Goal: Task Accomplishment & Management: Complete application form

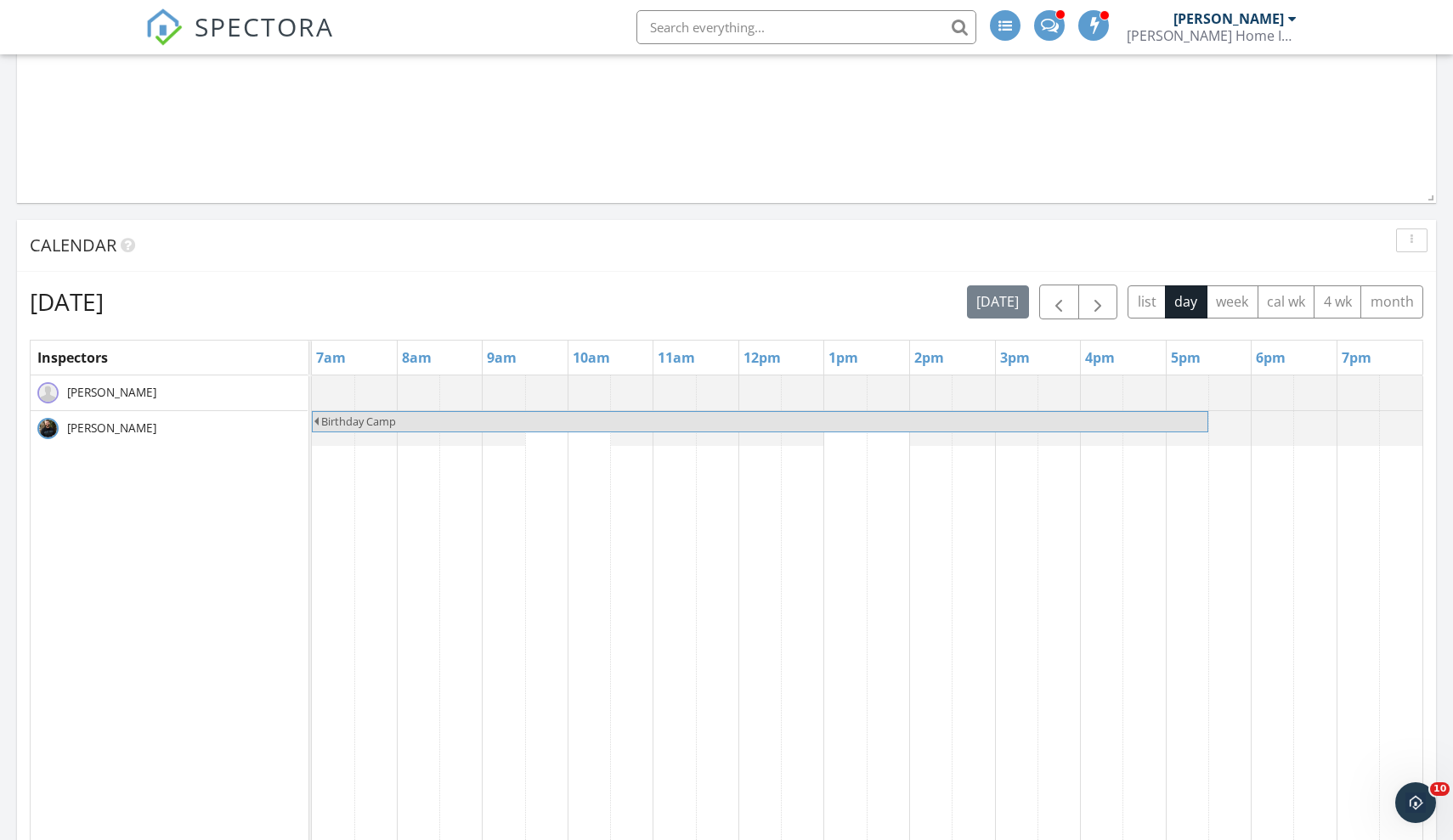
scroll to position [1041, 0]
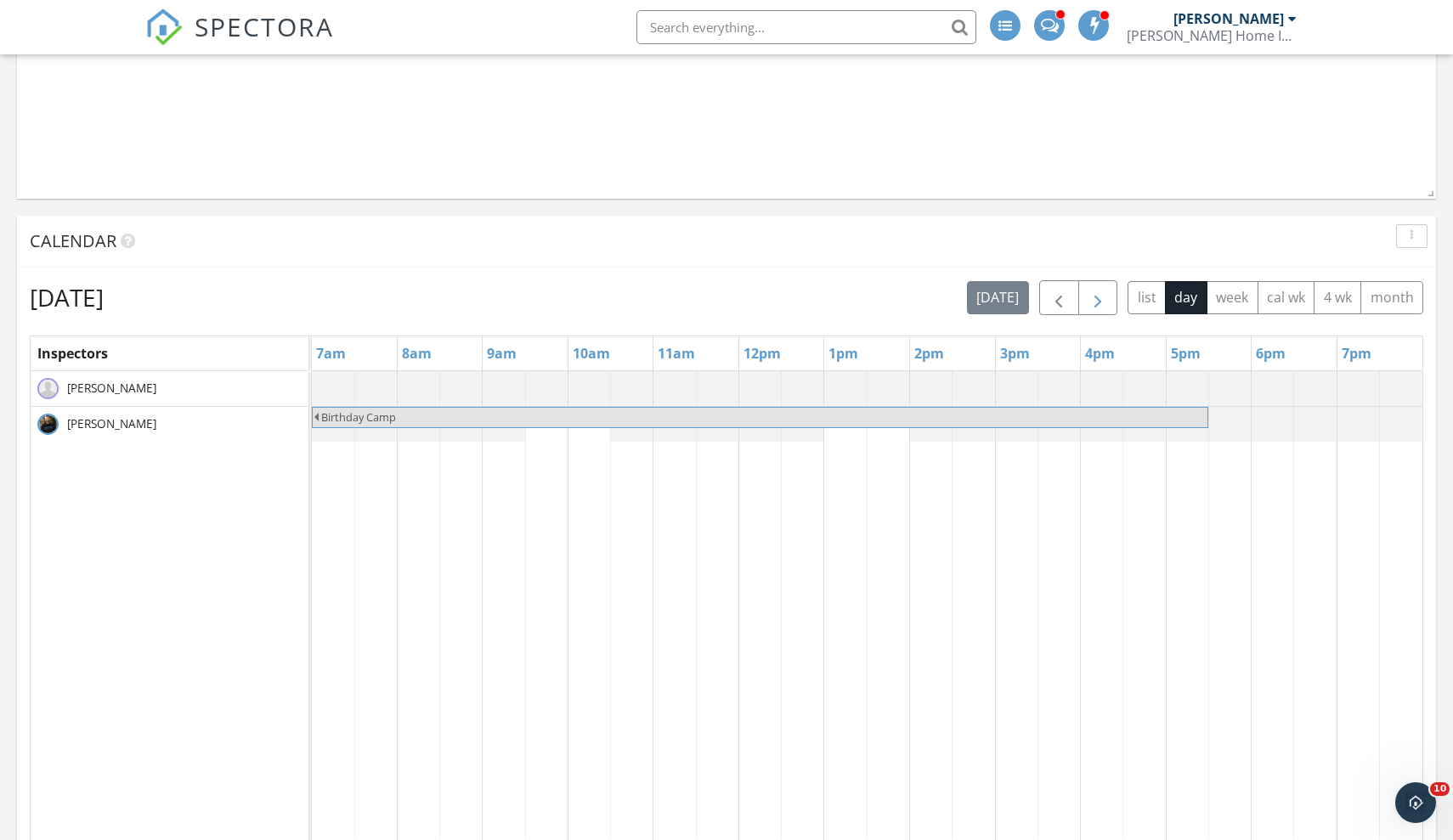
click at [1104, 300] on span "button" at bounding box center [1098, 298] width 21 height 21
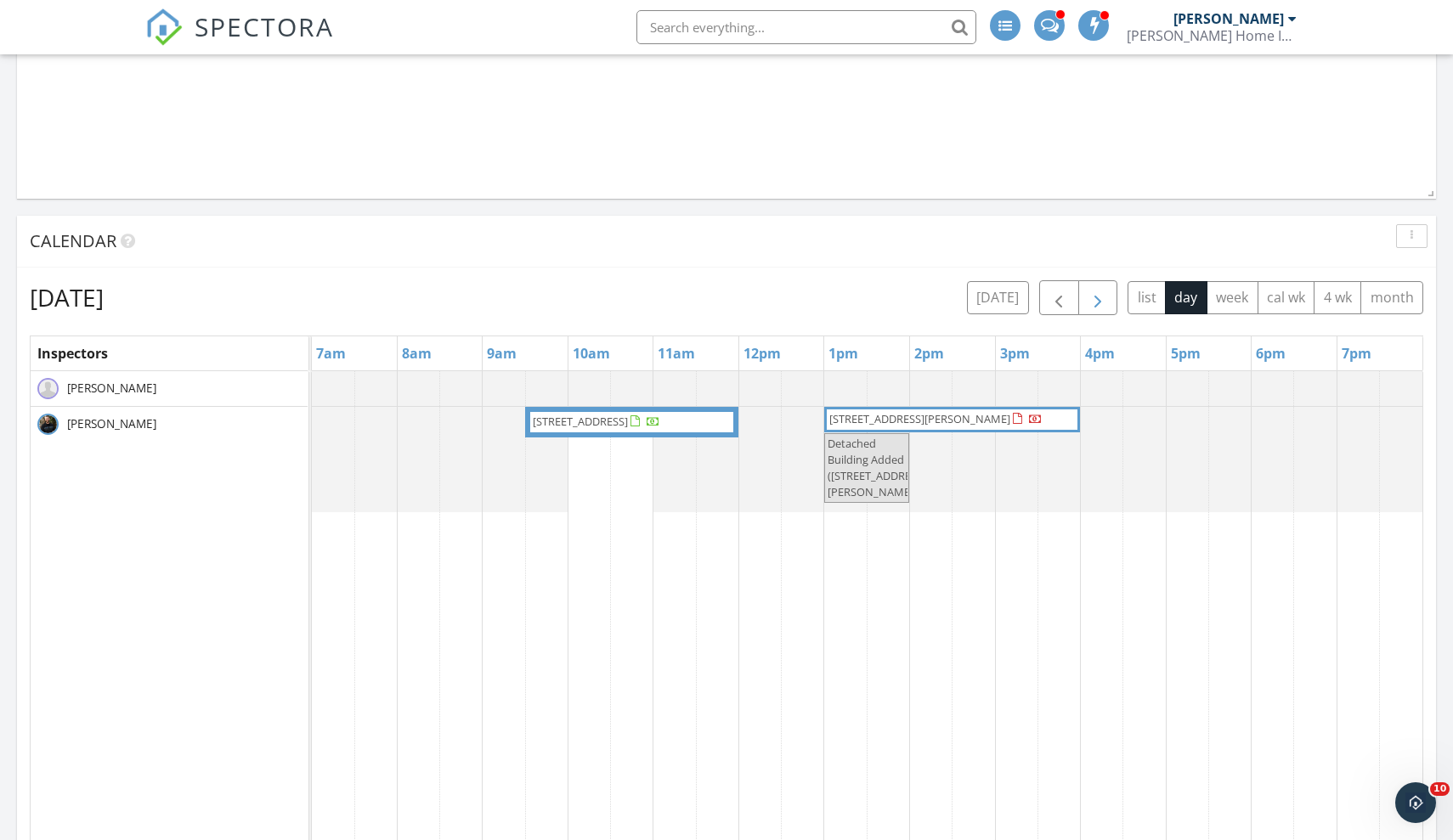
click at [1104, 300] on span "button" at bounding box center [1098, 298] width 21 height 21
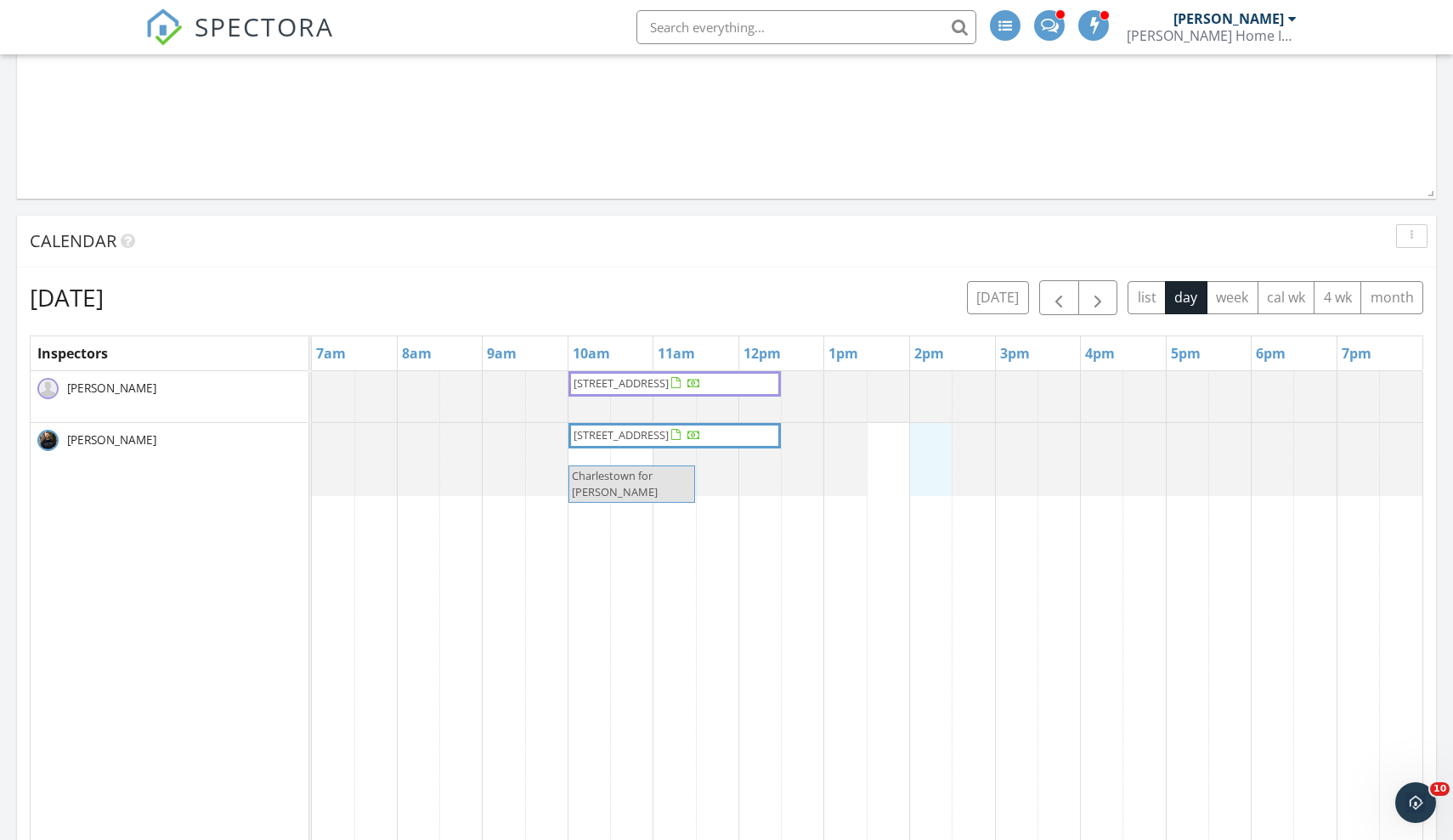
click at [915, 433] on div "391 Bunker Hill St 3, Charlestown 02129 391 Bunker Hill St 3, Charlestown 02129…" at bounding box center [867, 699] width 1111 height 656
click at [933, 372] on link "Inspection" at bounding box center [929, 363] width 88 height 27
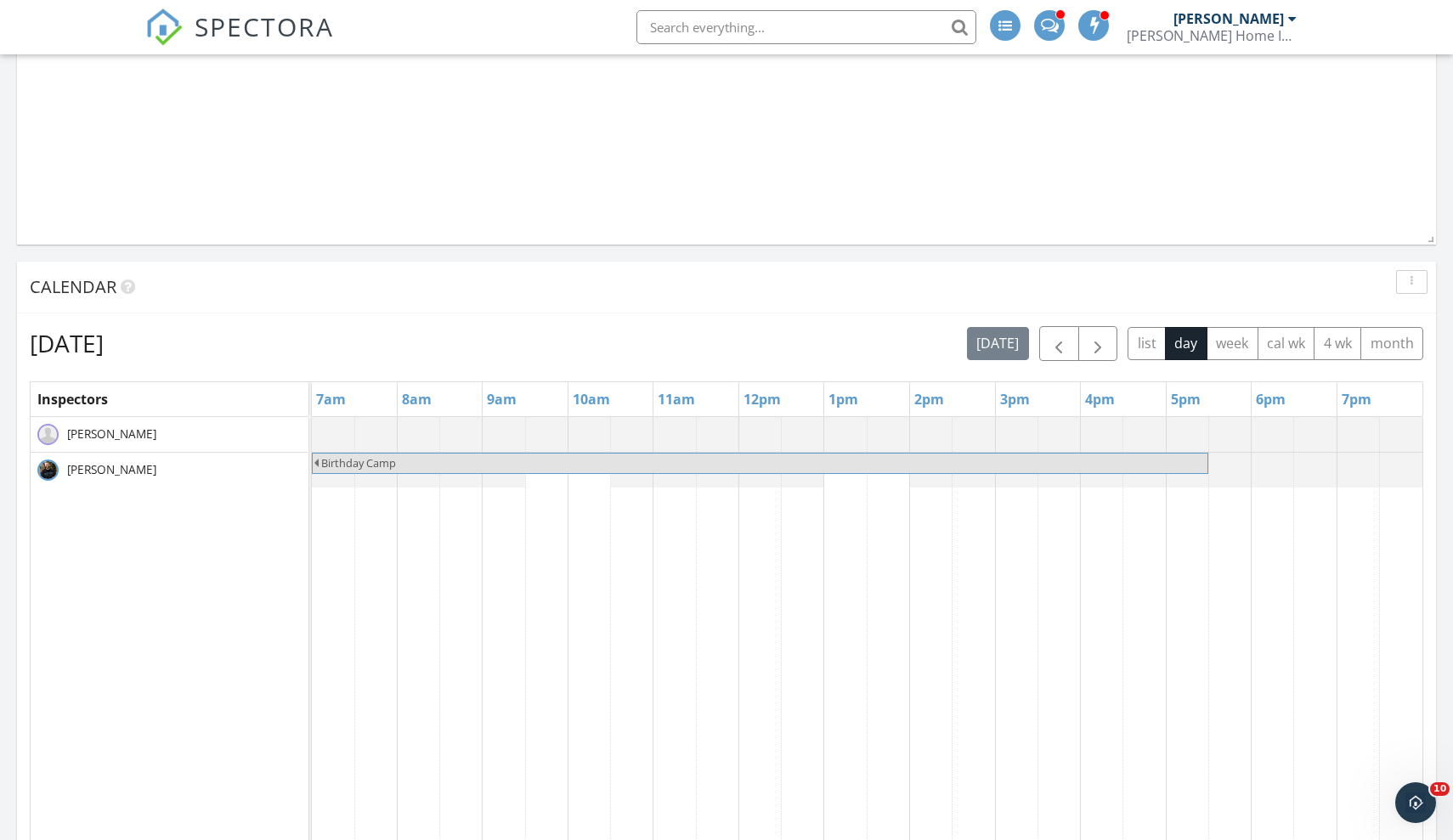
scroll to position [1019, 0]
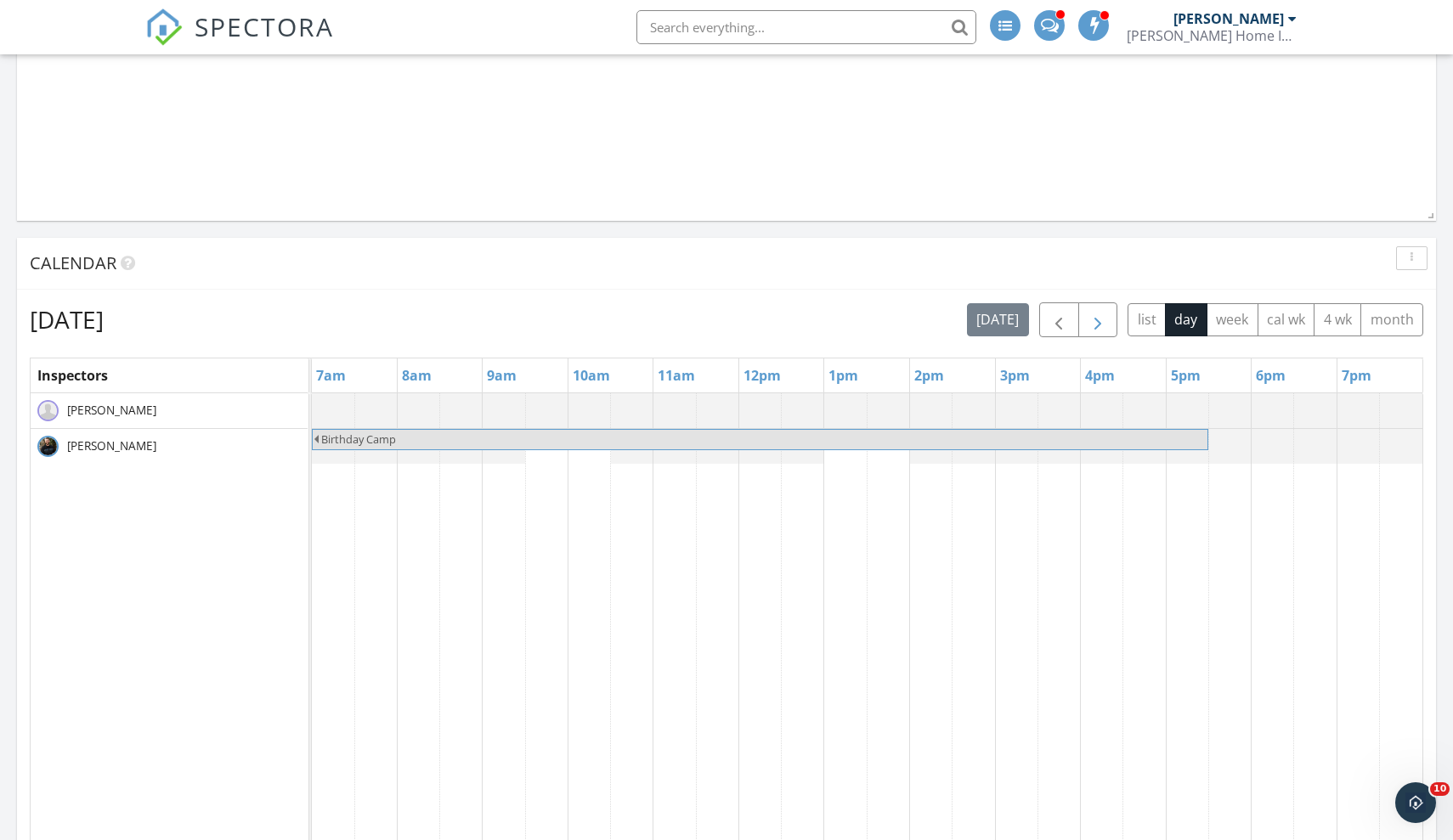
click at [1093, 320] on span "button" at bounding box center [1098, 320] width 21 height 21
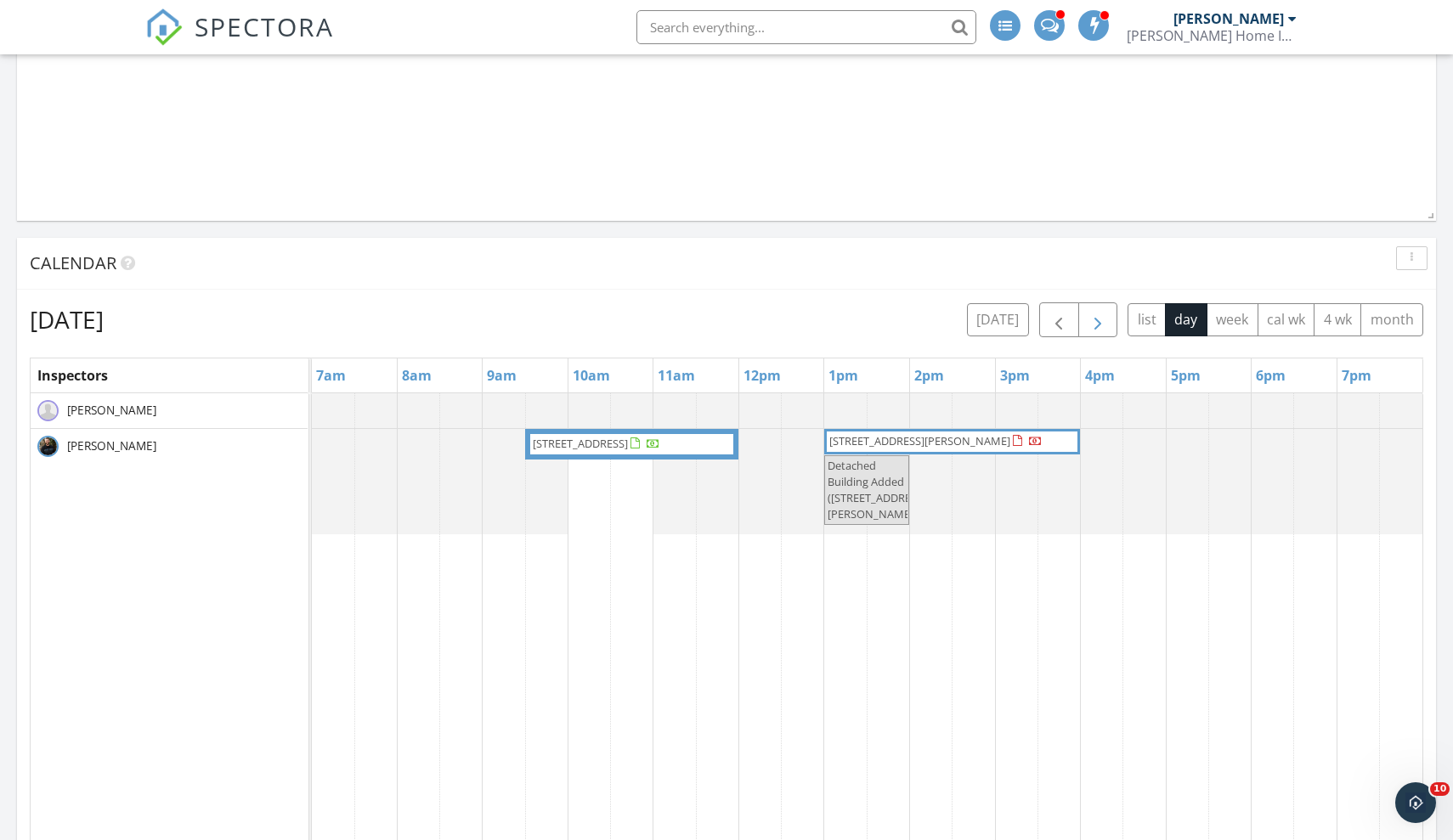
click at [1093, 320] on span "button" at bounding box center [1098, 320] width 21 height 21
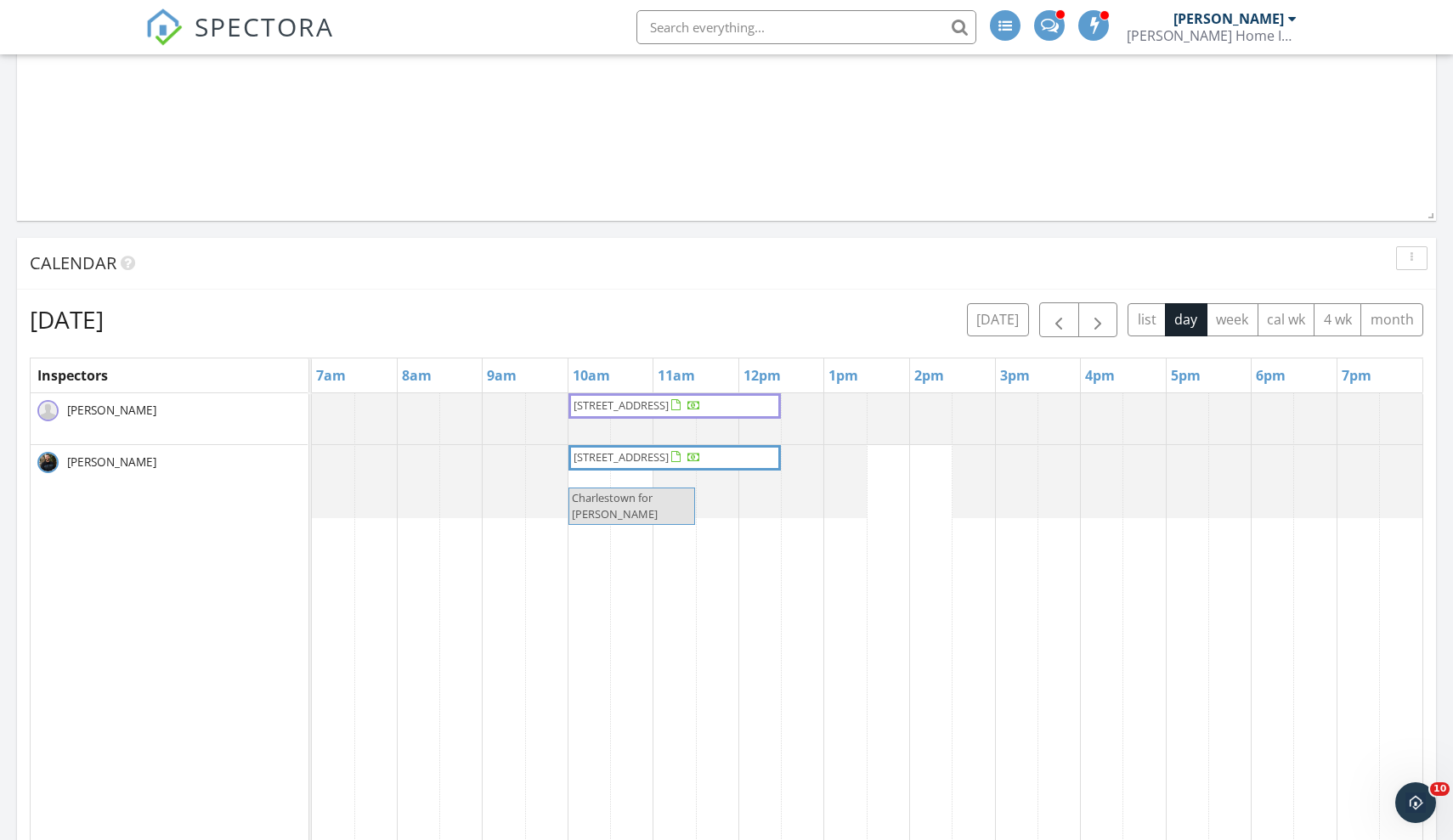
click at [823, 22] on input "text" at bounding box center [807, 27] width 340 height 34
type input "3"
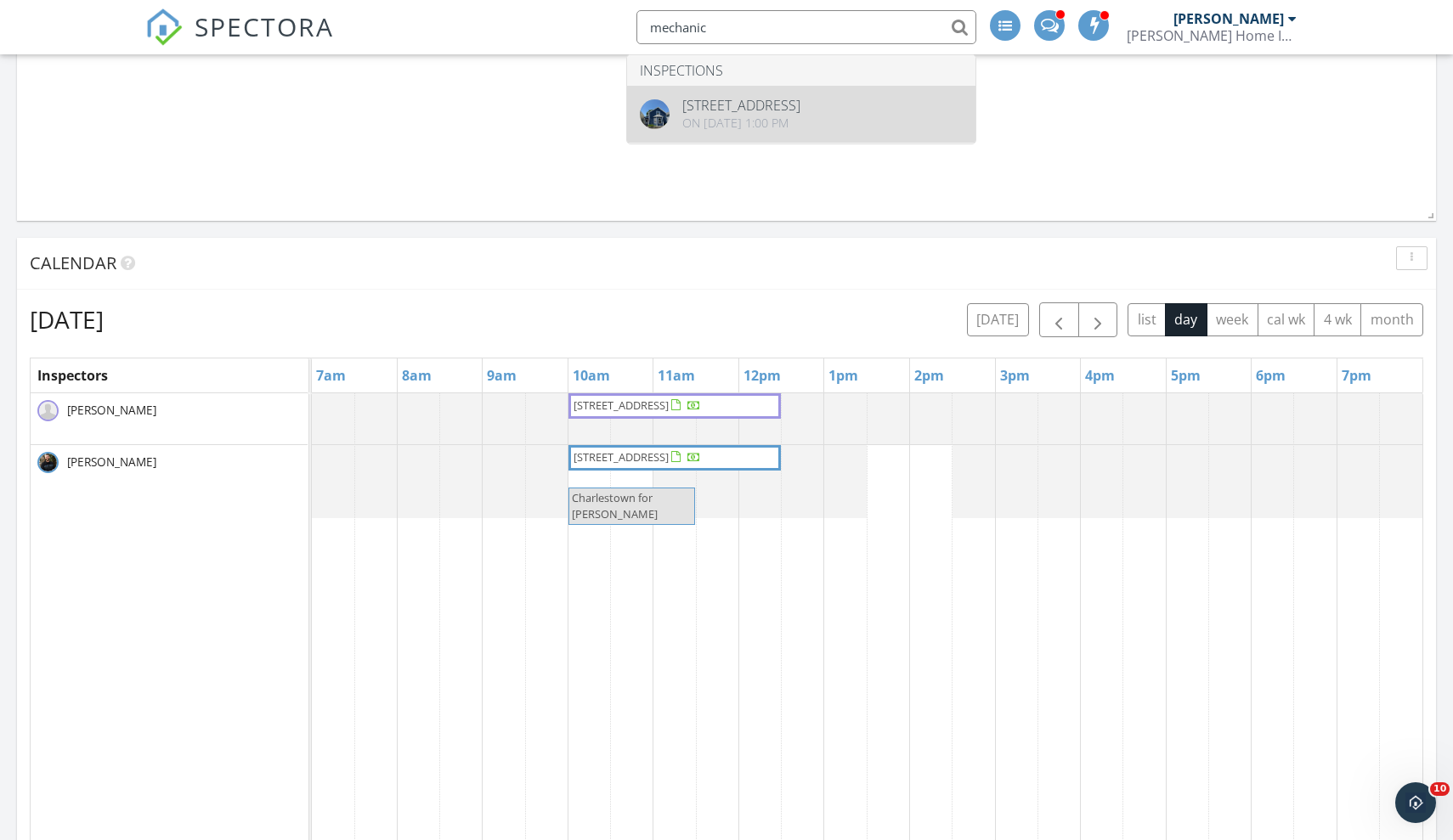
type input "mechanic"
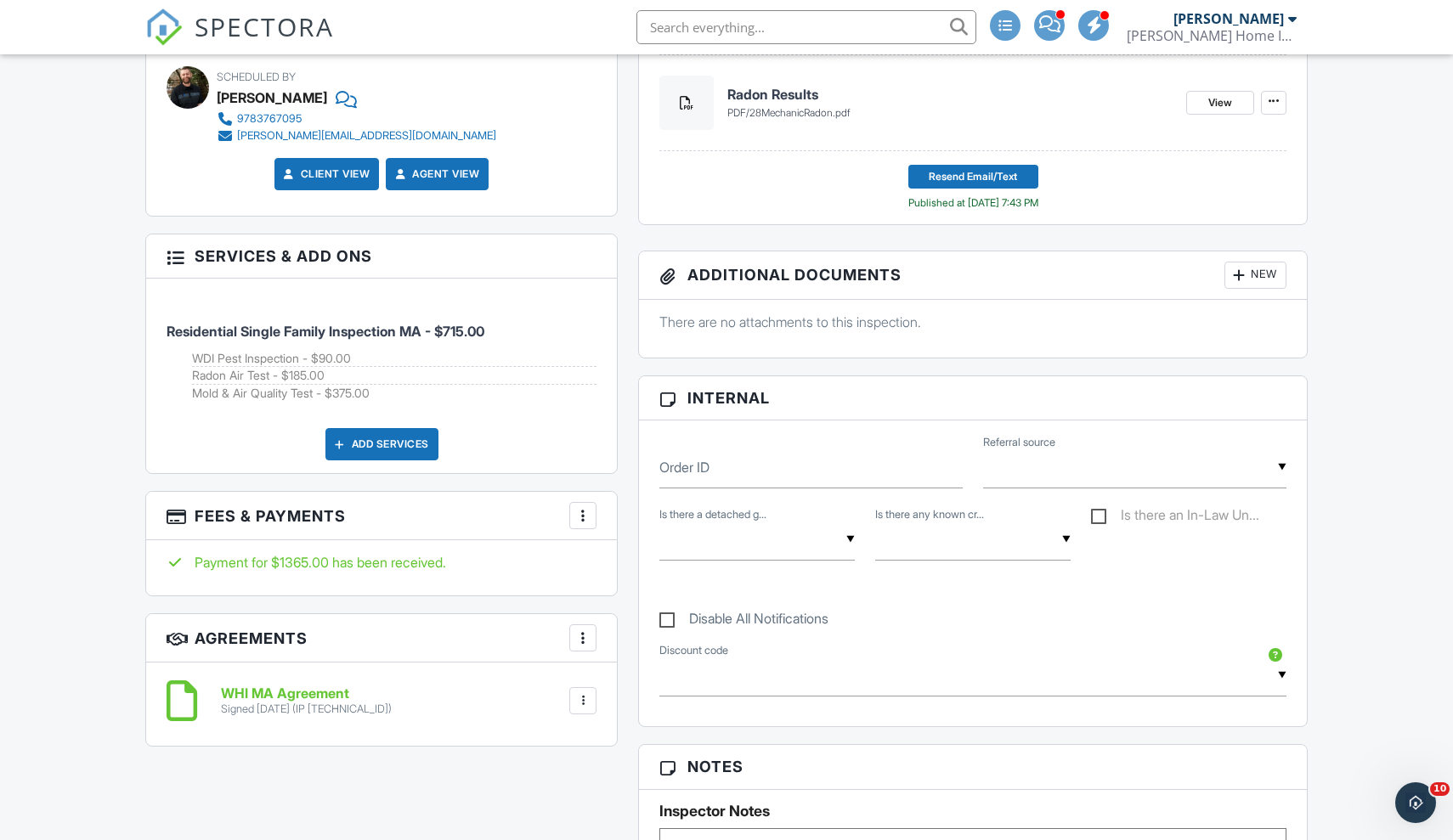
scroll to position [1025, 0]
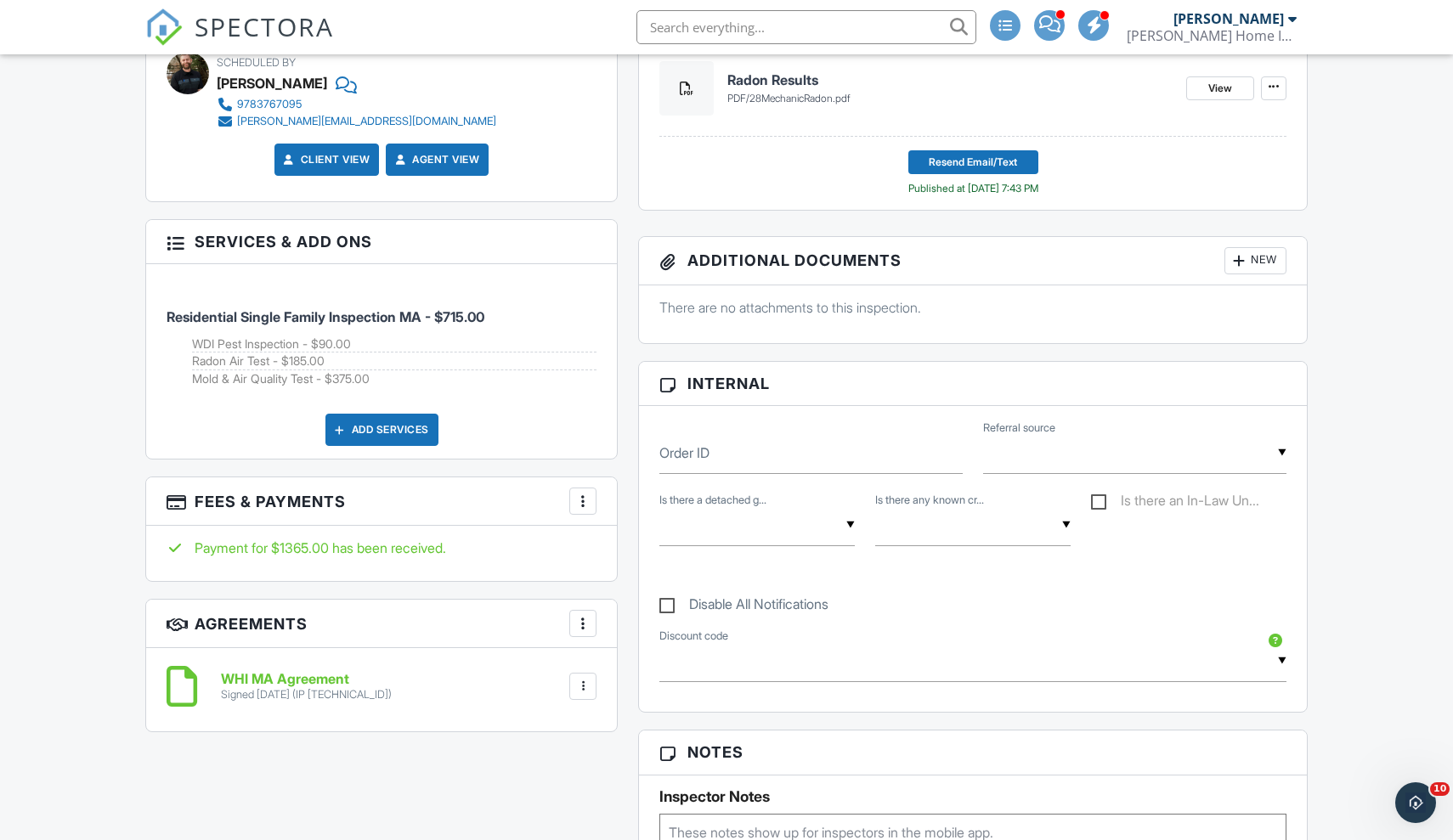
click at [837, 7] on li at bounding box center [801, 27] width 364 height 55
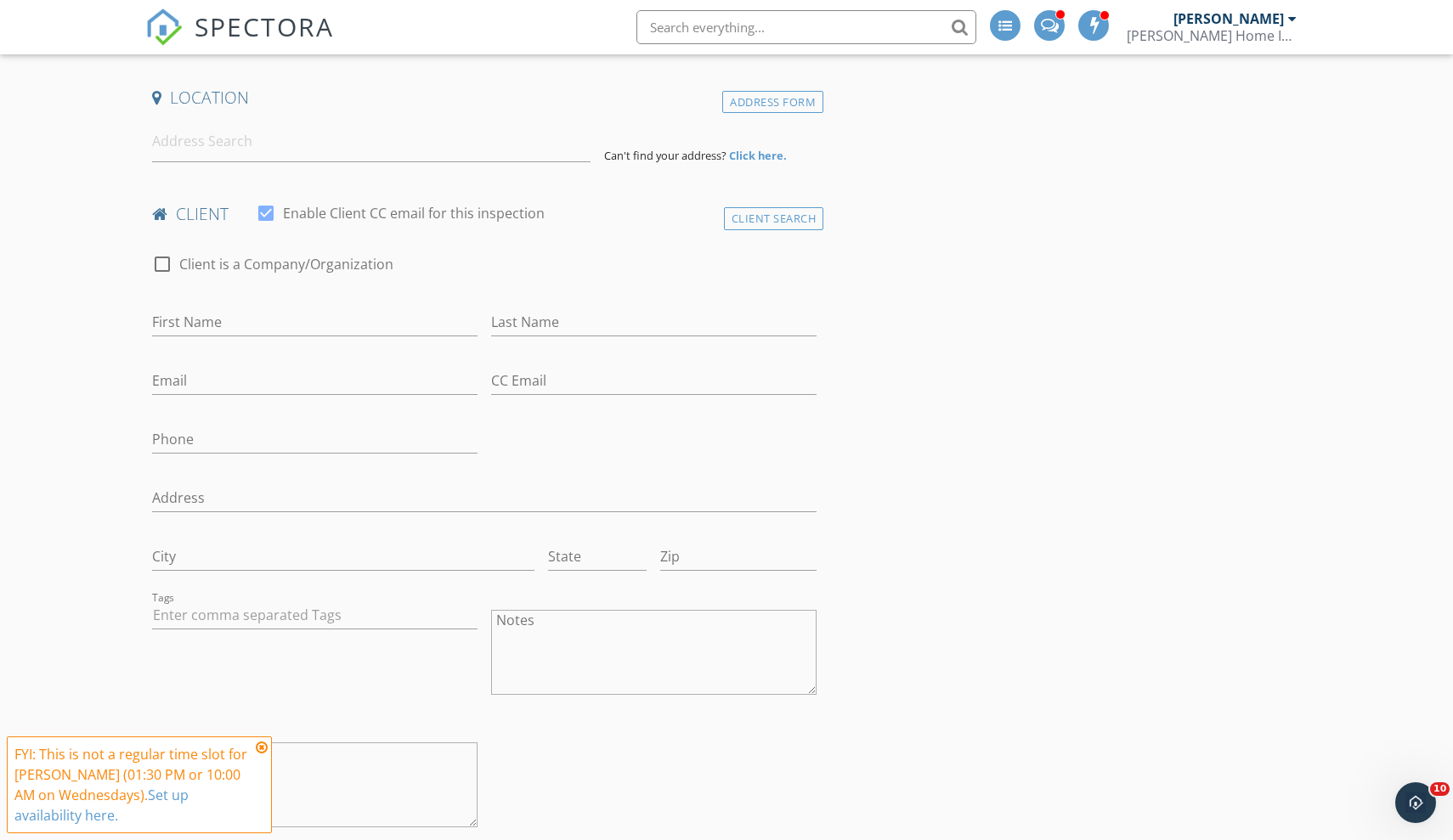
scroll to position [245, 0]
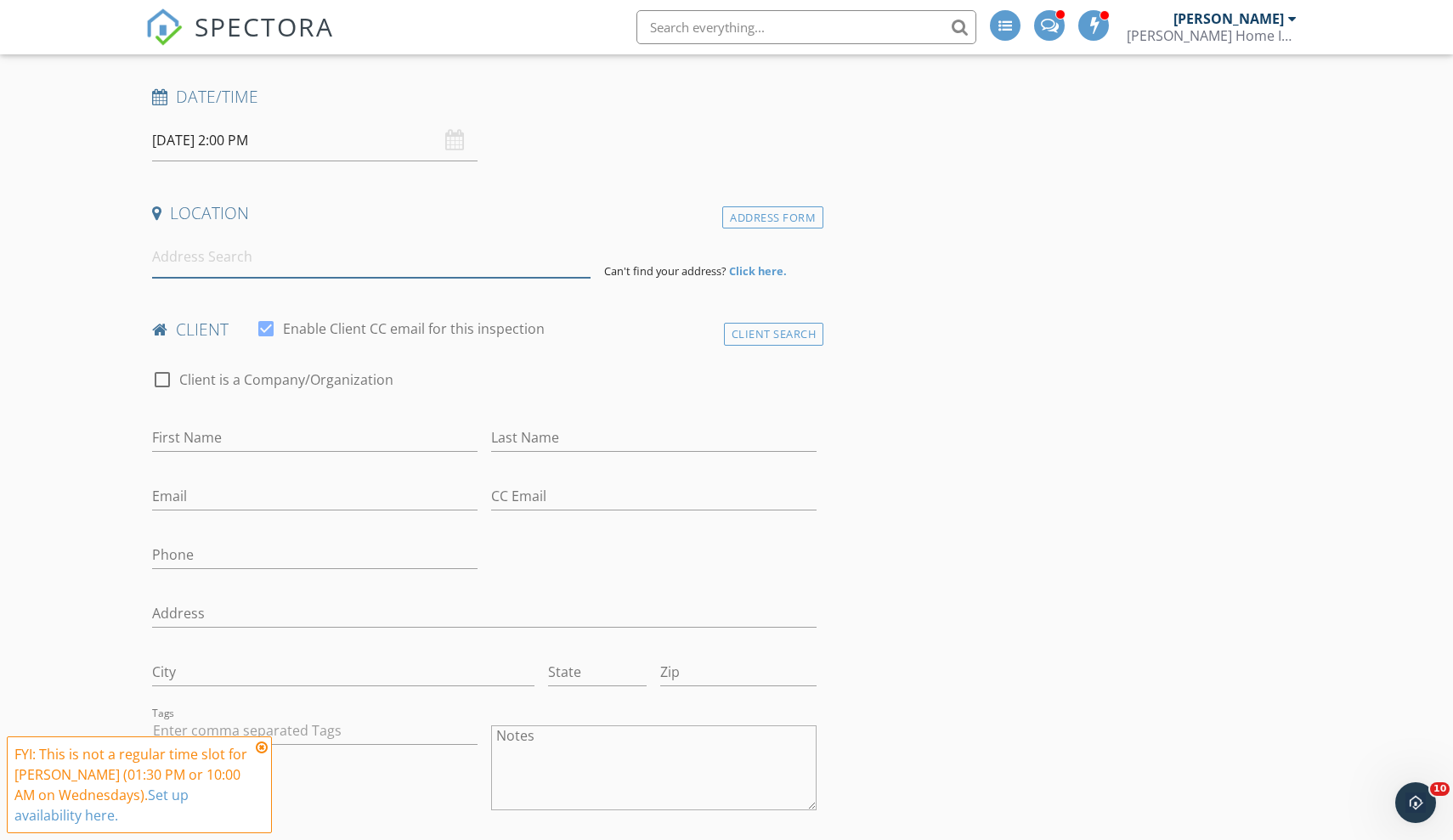
click at [231, 236] on input at bounding box center [372, 257] width 438 height 42
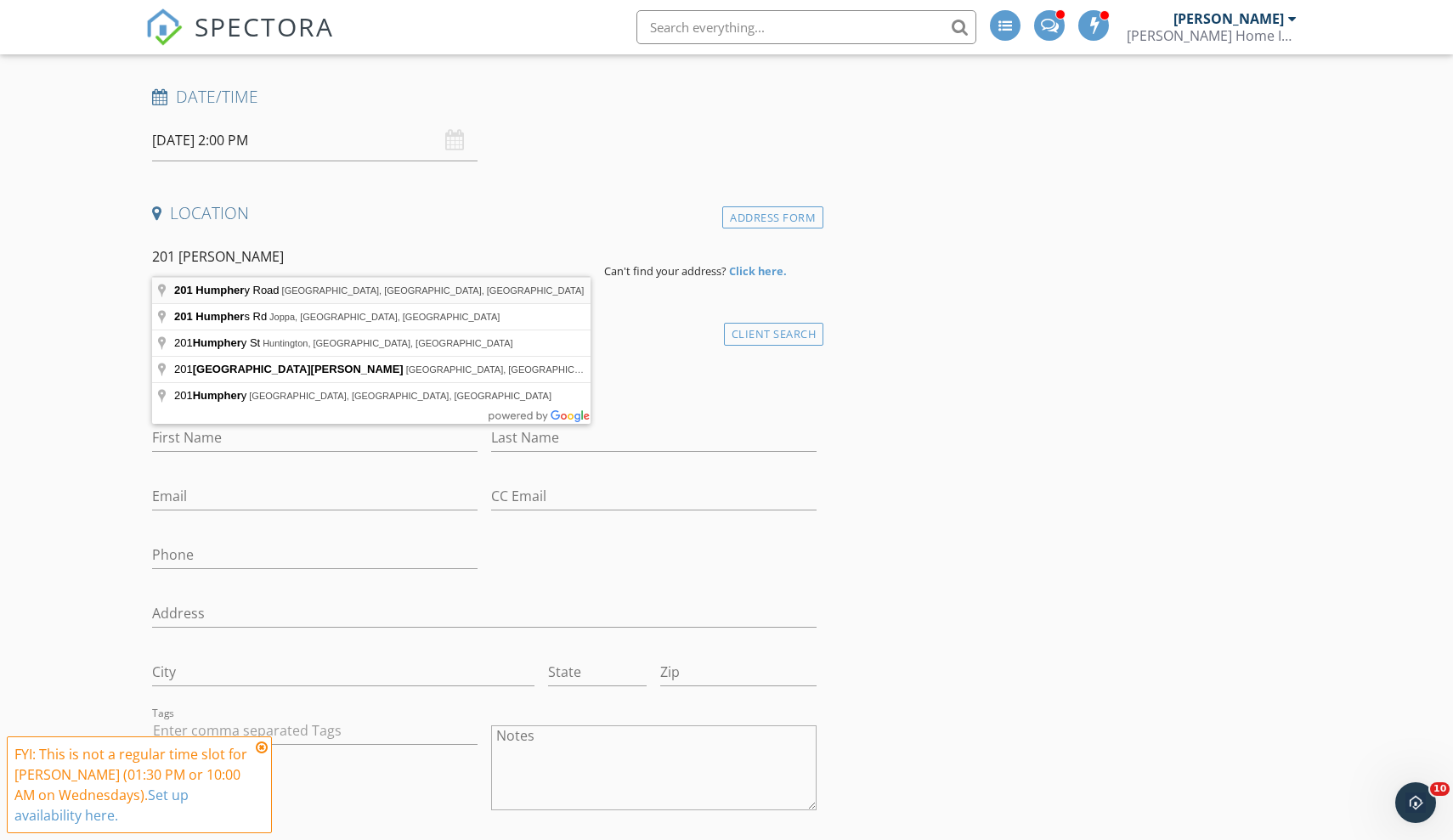
type input "201 Humphrey Street, Marblehead, MA, USA"
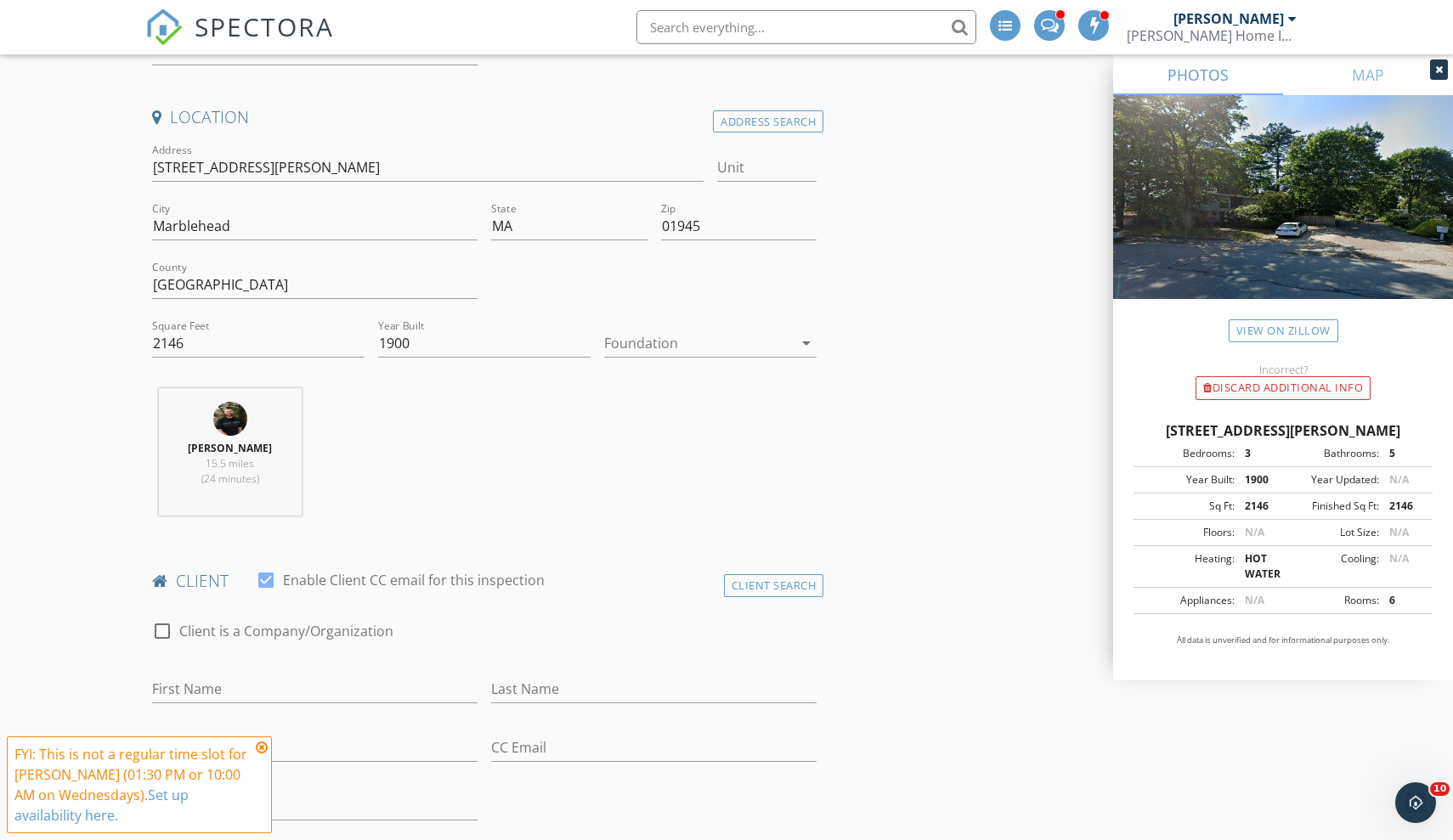
scroll to position [341, 0]
type input "2"
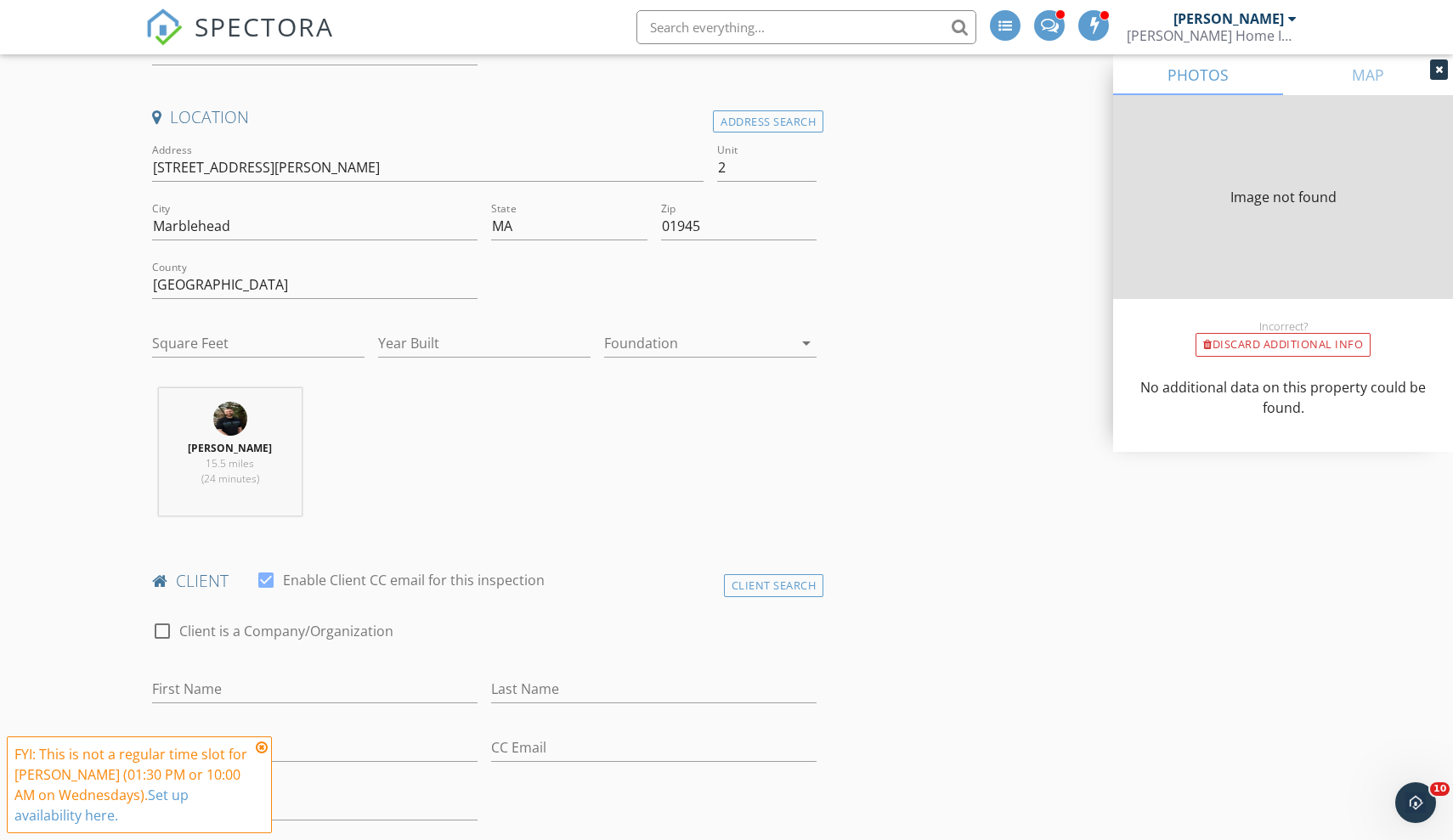
type input "1140"
type input "1900"
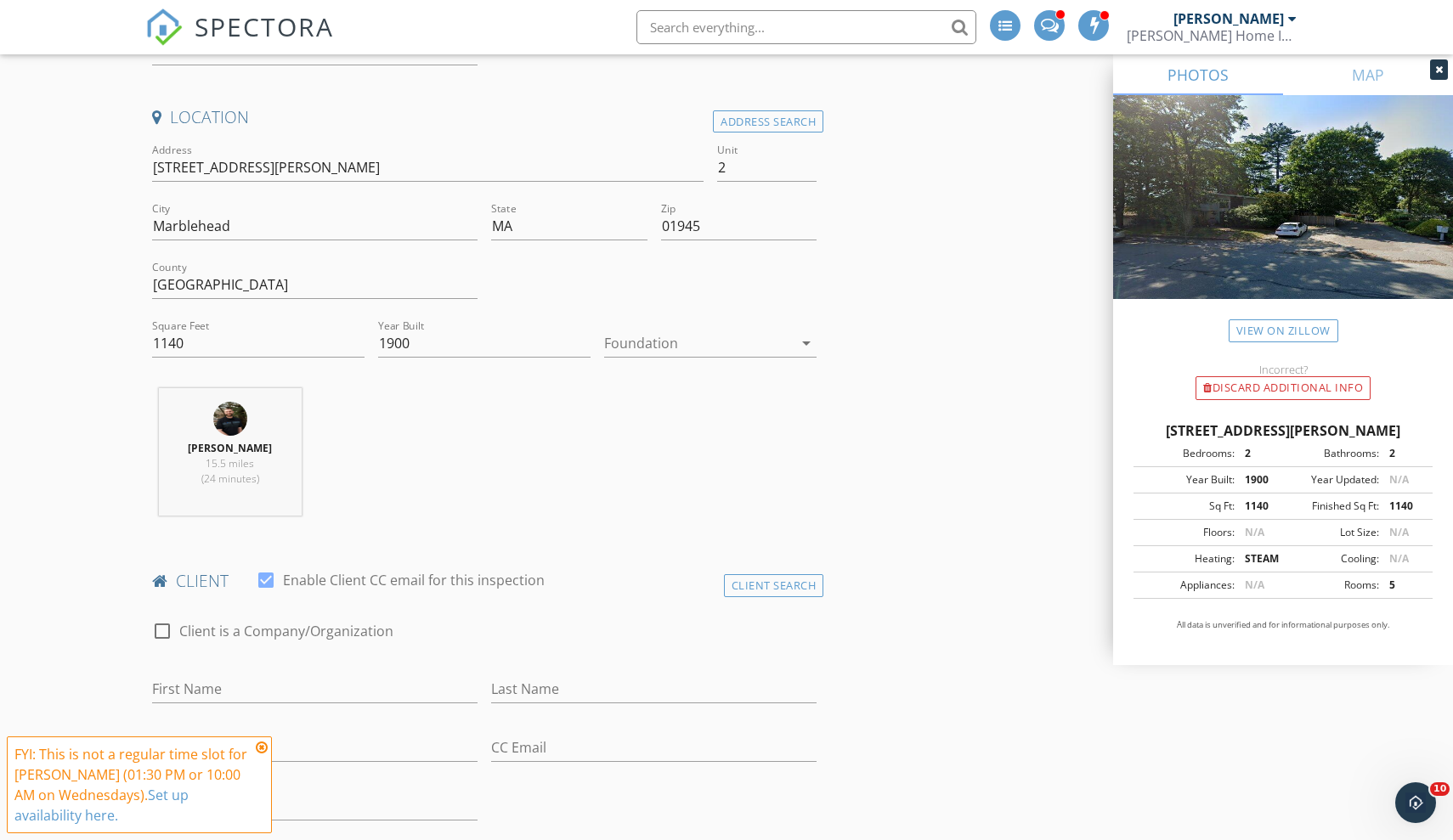
click at [686, 356] on div "Foundation arrow_drop_down" at bounding box center [710, 352] width 212 height 45
click at [688, 333] on div at bounding box center [698, 342] width 189 height 27
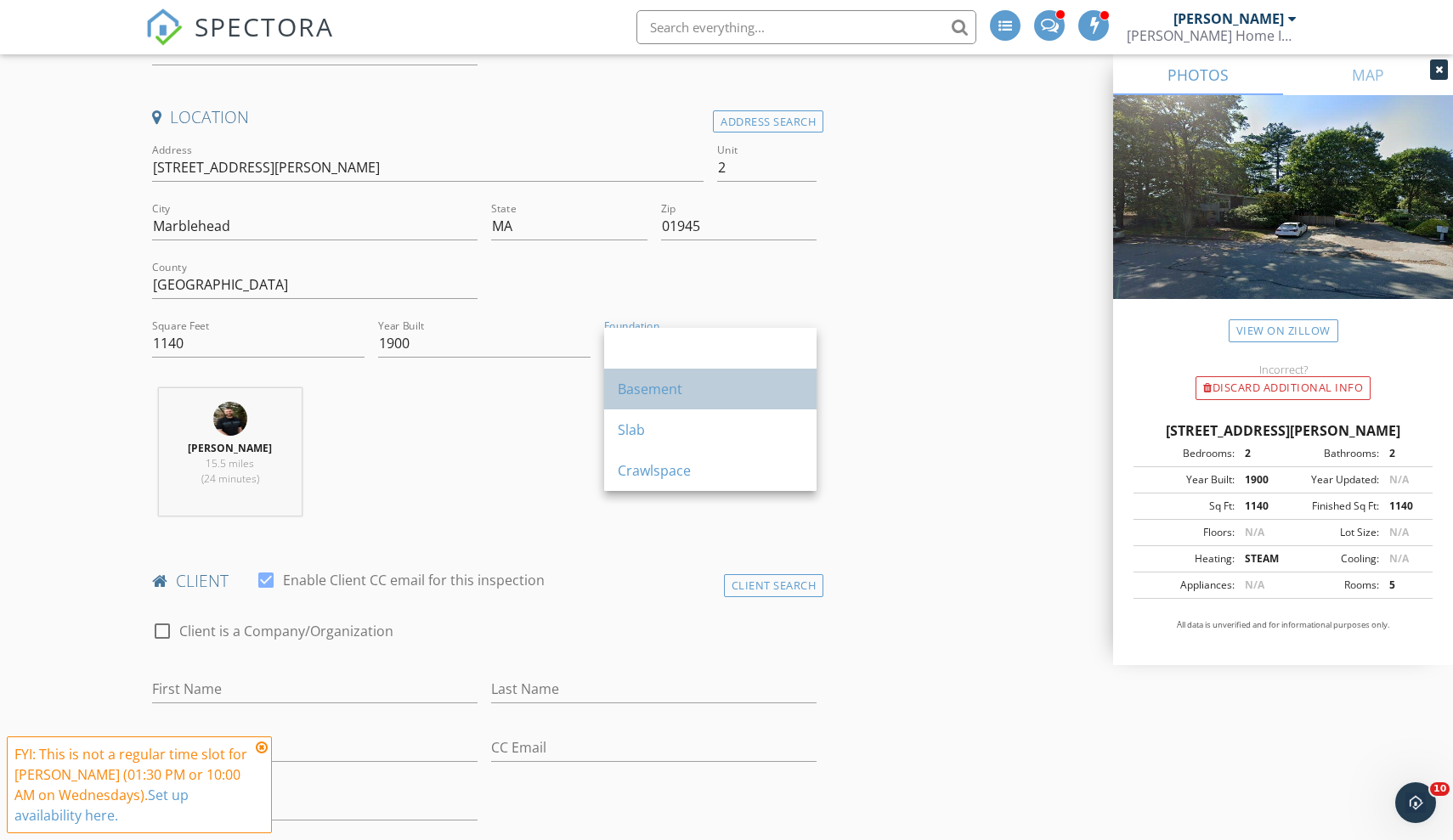
click at [664, 397] on div "Basement" at bounding box center [710, 389] width 185 height 21
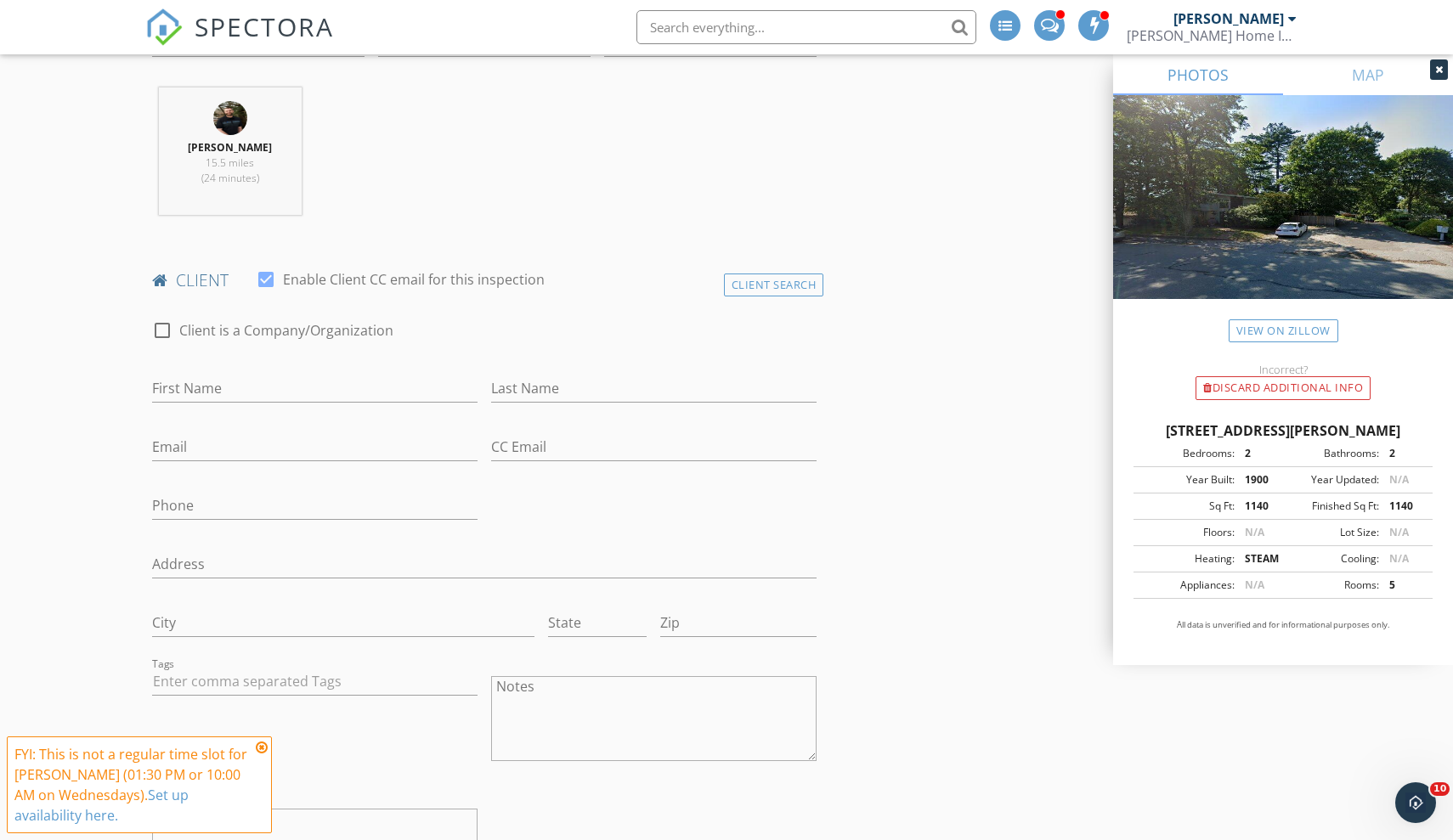
scroll to position [665, 0]
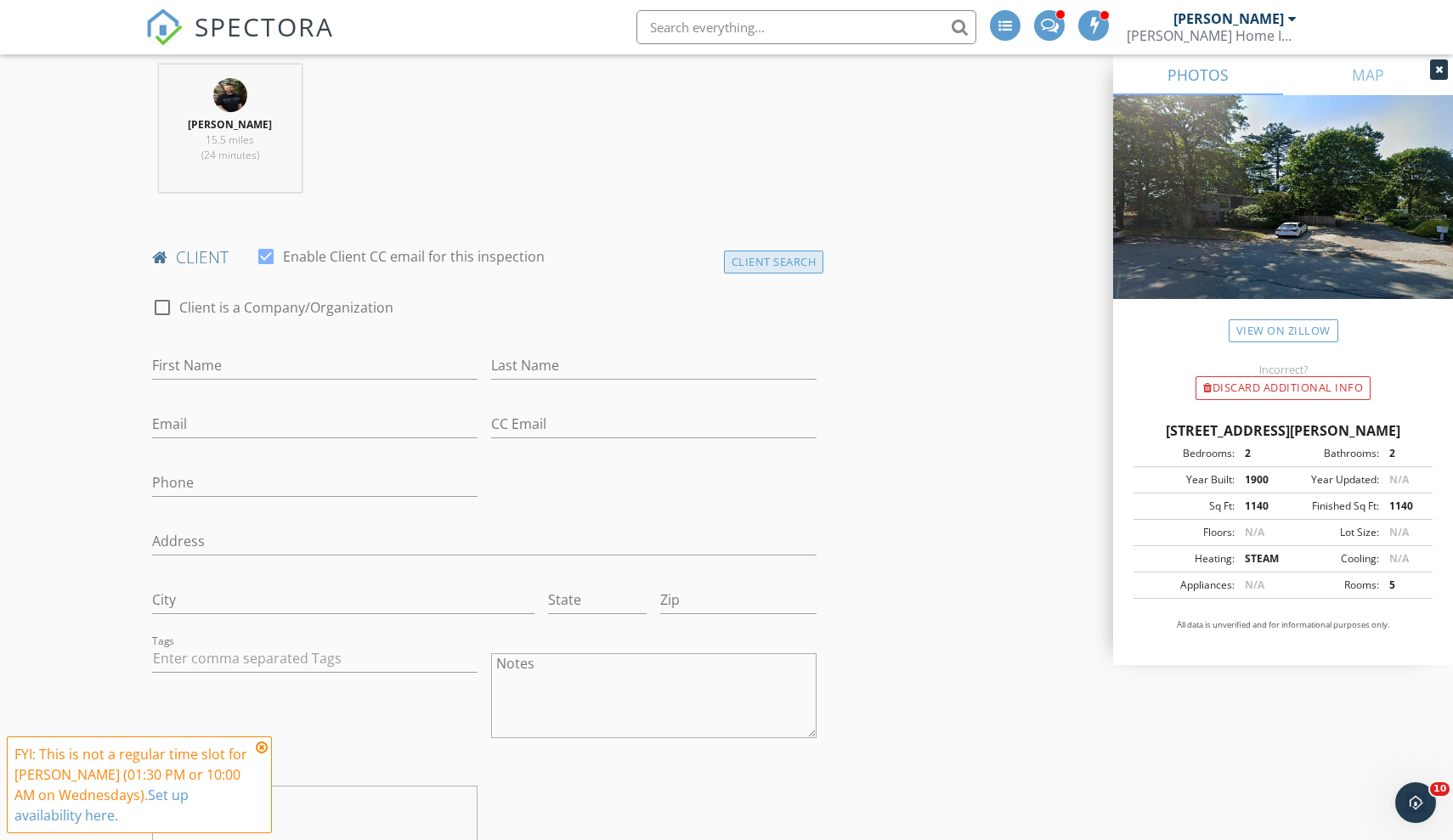
click at [769, 254] on div "Client Search" at bounding box center [775, 262] width 101 height 23
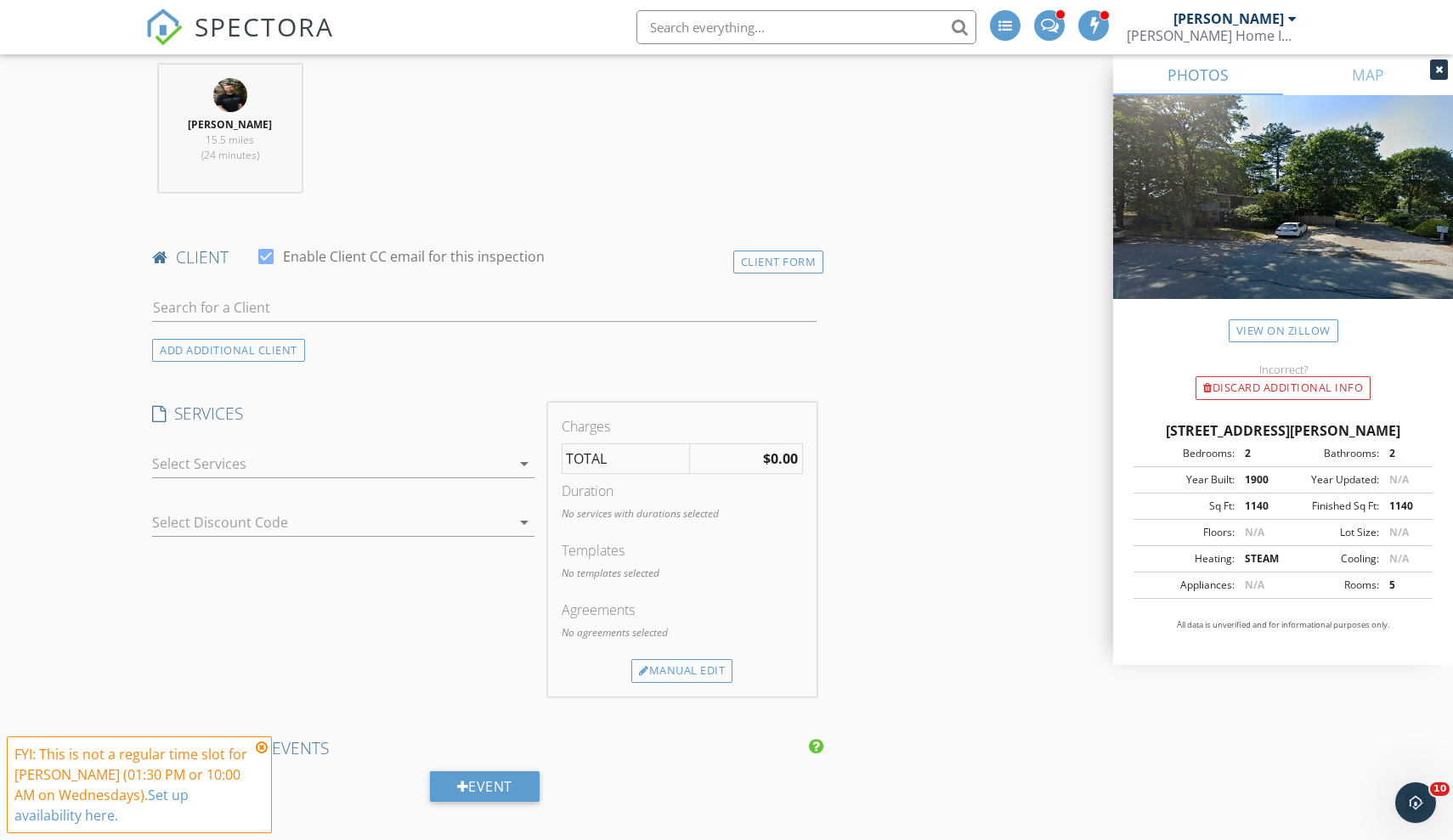
click at [206, 12] on span "SPECTORA" at bounding box center [264, 26] width 139 height 36
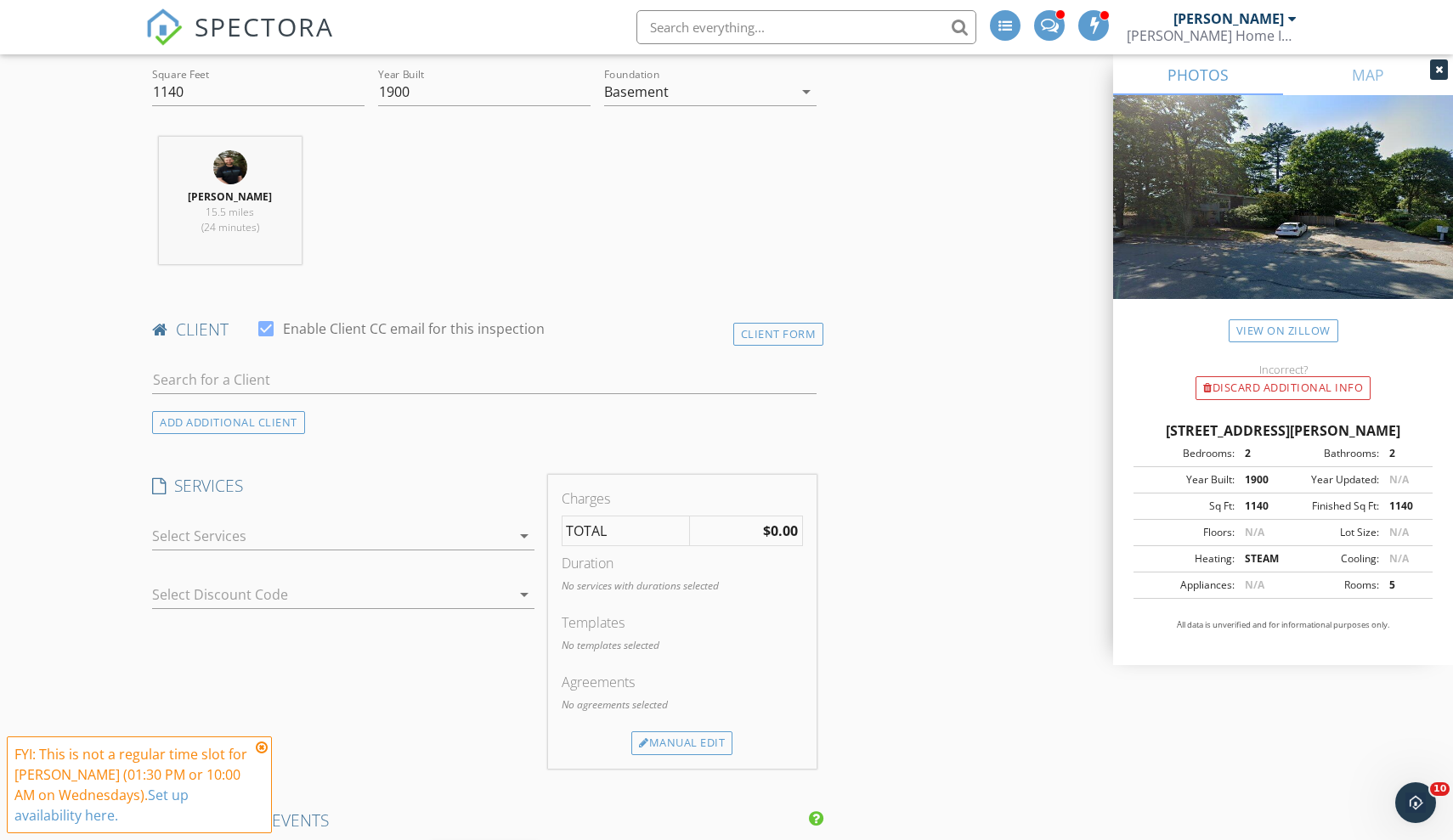
scroll to position [614, 0]
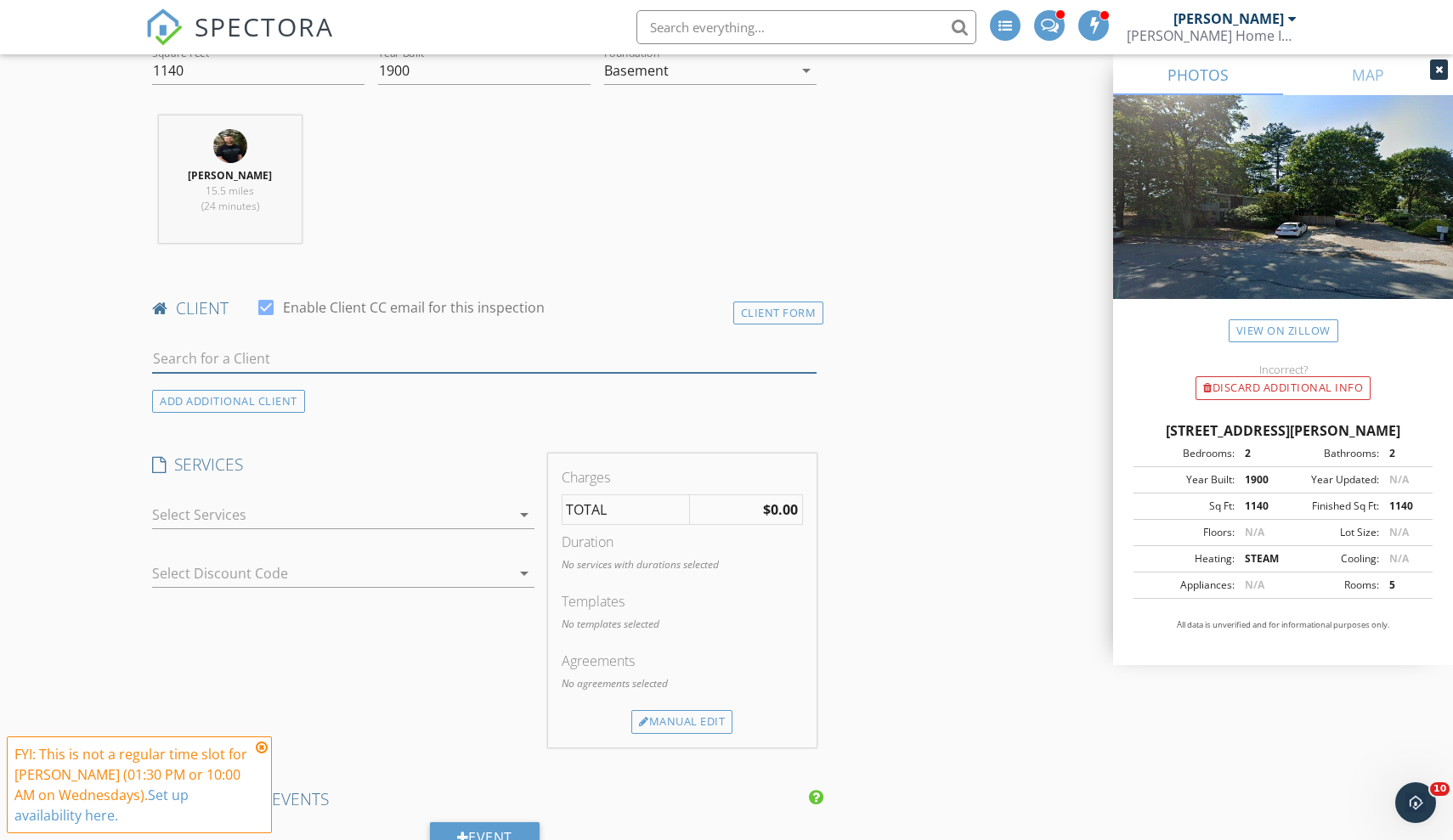
click at [529, 363] on input "text" at bounding box center [484, 359] width 665 height 28
type input "[PERSON_NAME]"
drag, startPoint x: 529, startPoint y: 363, endPoint x: 467, endPoint y: 397, distance: 70.7
click at [467, 397] on li "Caroline Shannon carolinemshannon@gmail.com" at bounding box center [484, 397] width 663 height 48
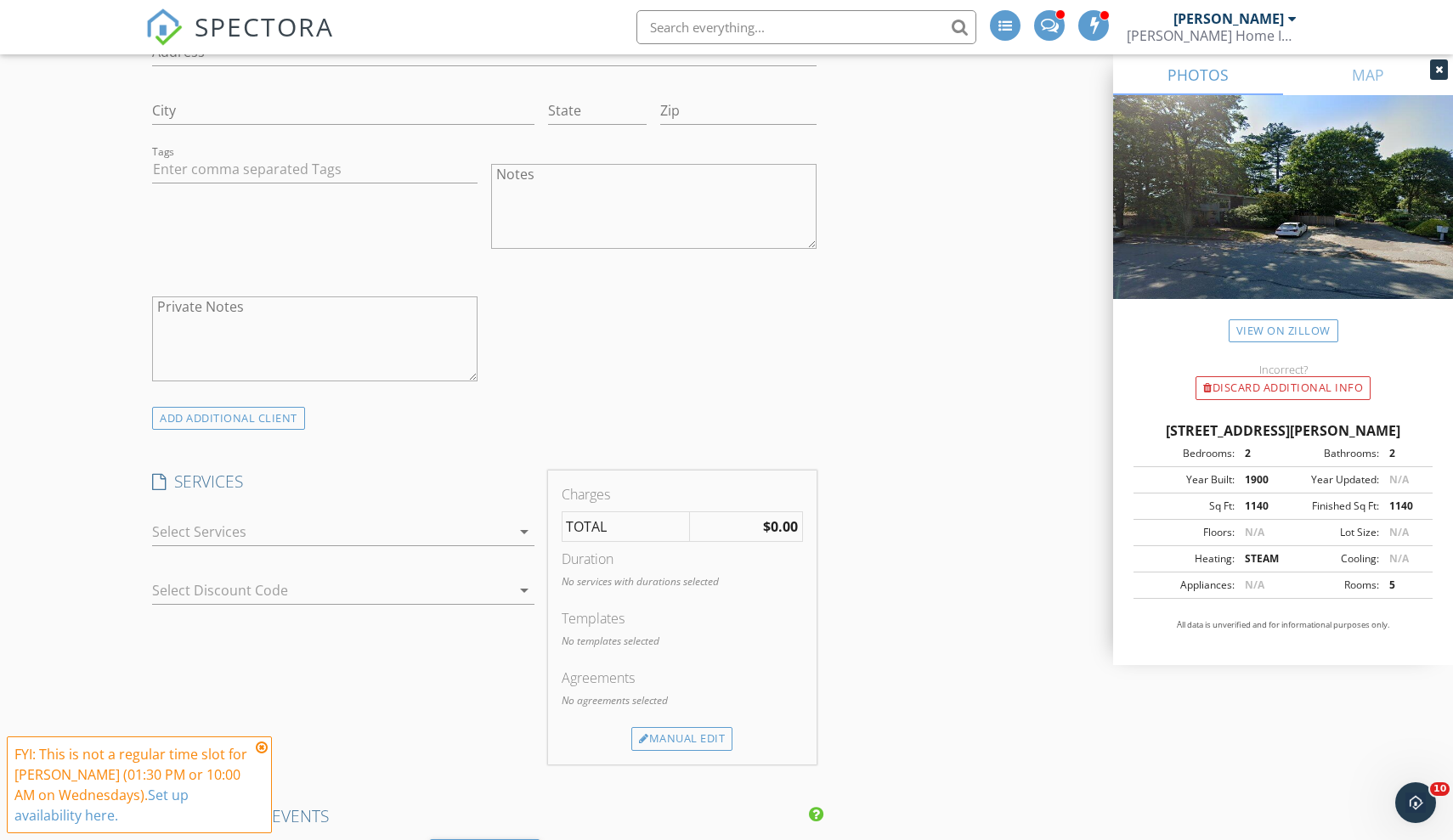
scroll to position [1178, 0]
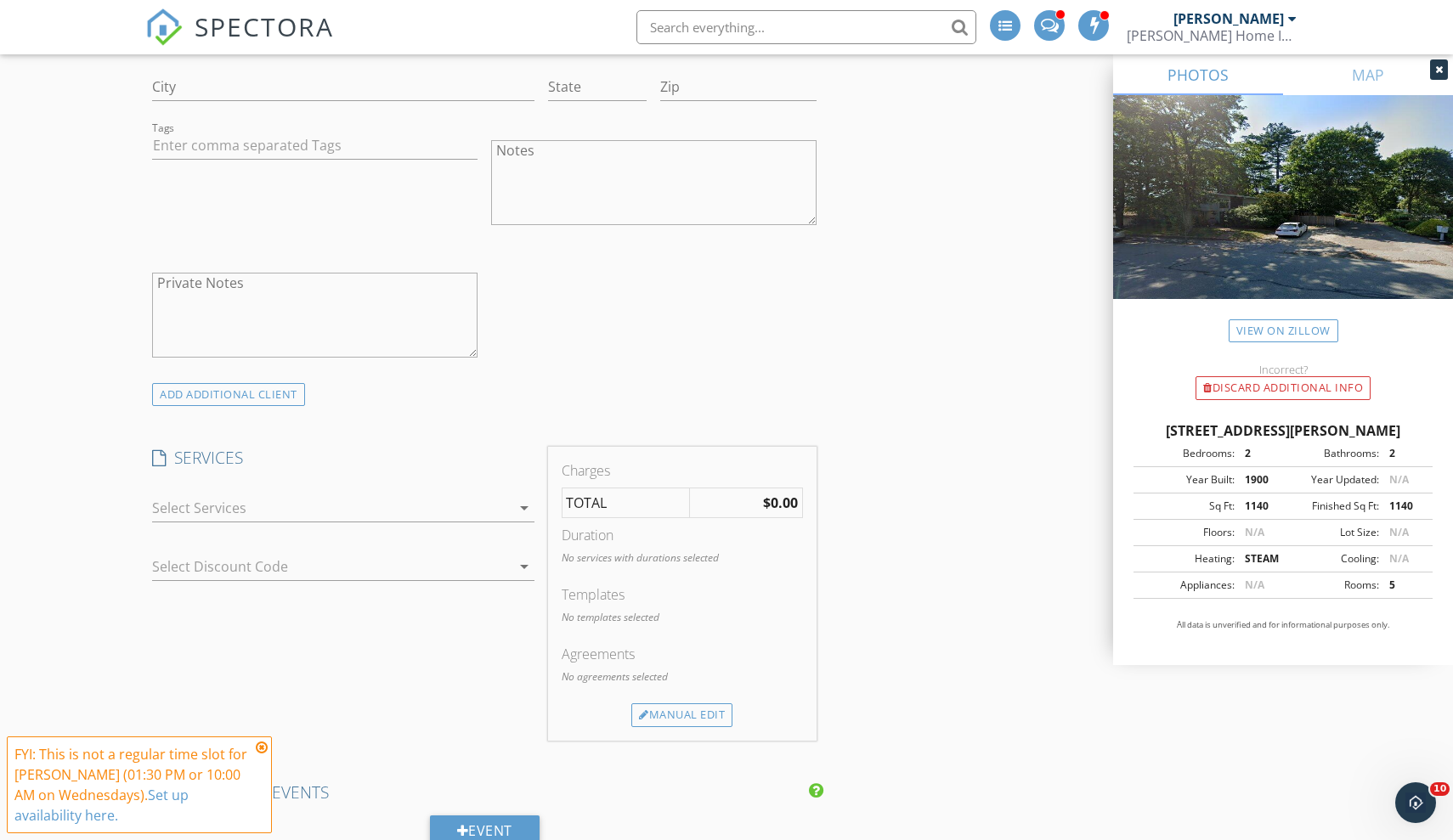
click at [416, 485] on div "check_box_outline_blank Residential Single Family Inspection MA check_box_outli…" at bounding box center [343, 512] width 382 height 55
click at [404, 500] on div at bounding box center [332, 507] width 359 height 27
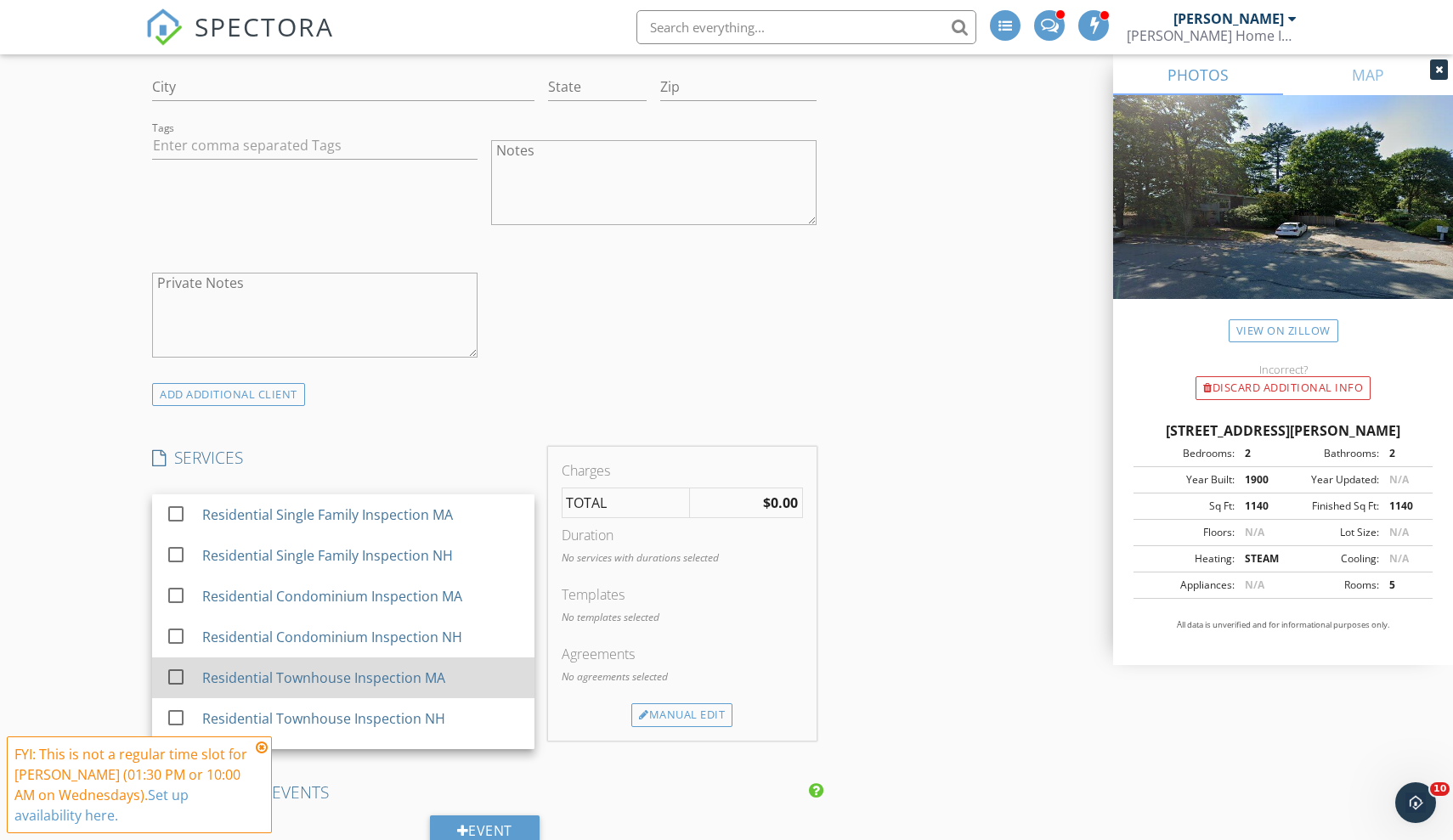
click at [257, 675] on div "Residential Townhouse Inspection MA" at bounding box center [323, 678] width 243 height 21
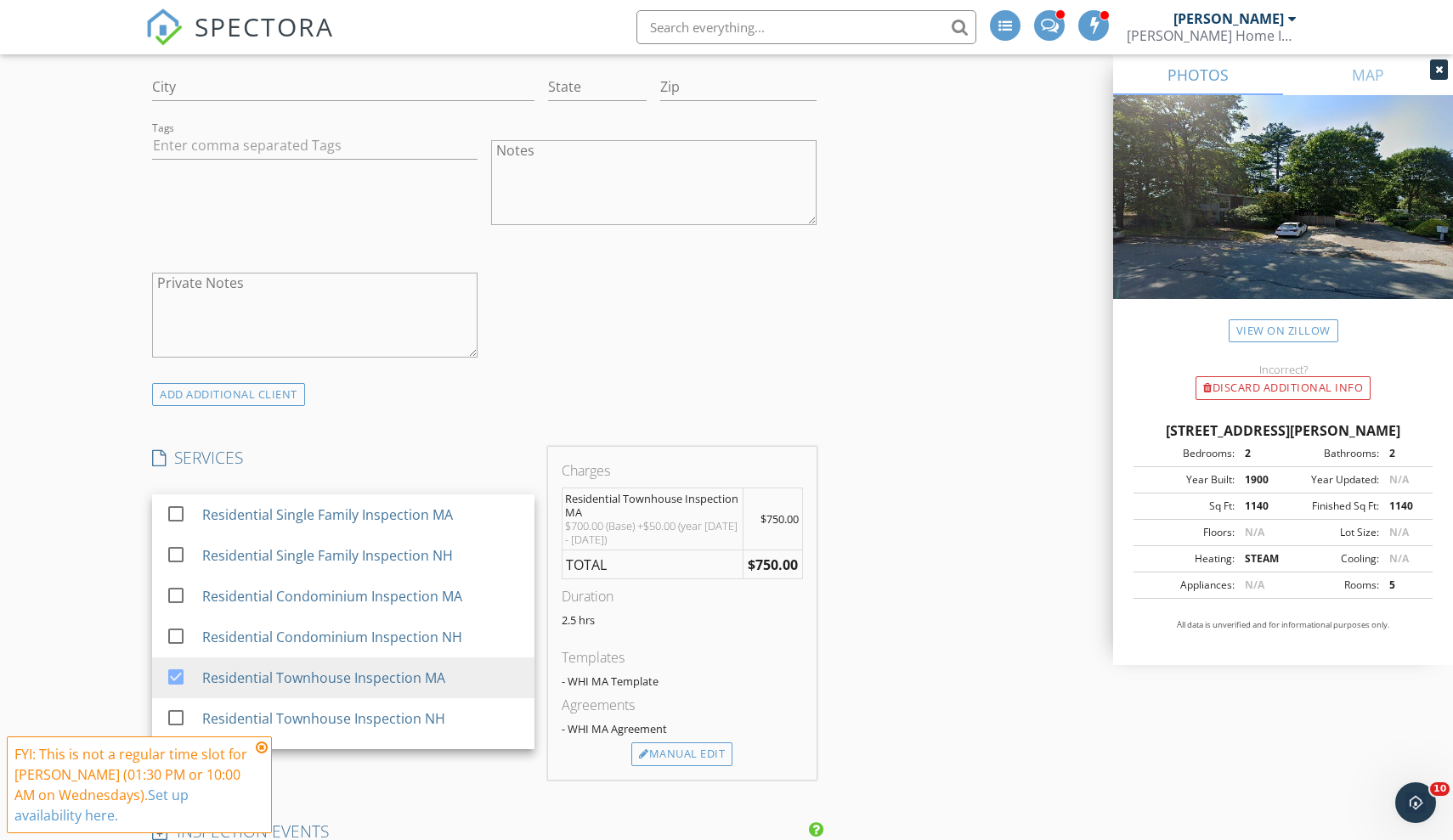
click at [950, 313] on div "INSPECTOR(S) check_box Chris Winters PRIMARY check_box_outline_blank Brian Garc…" at bounding box center [727, 708] width 1163 height 3378
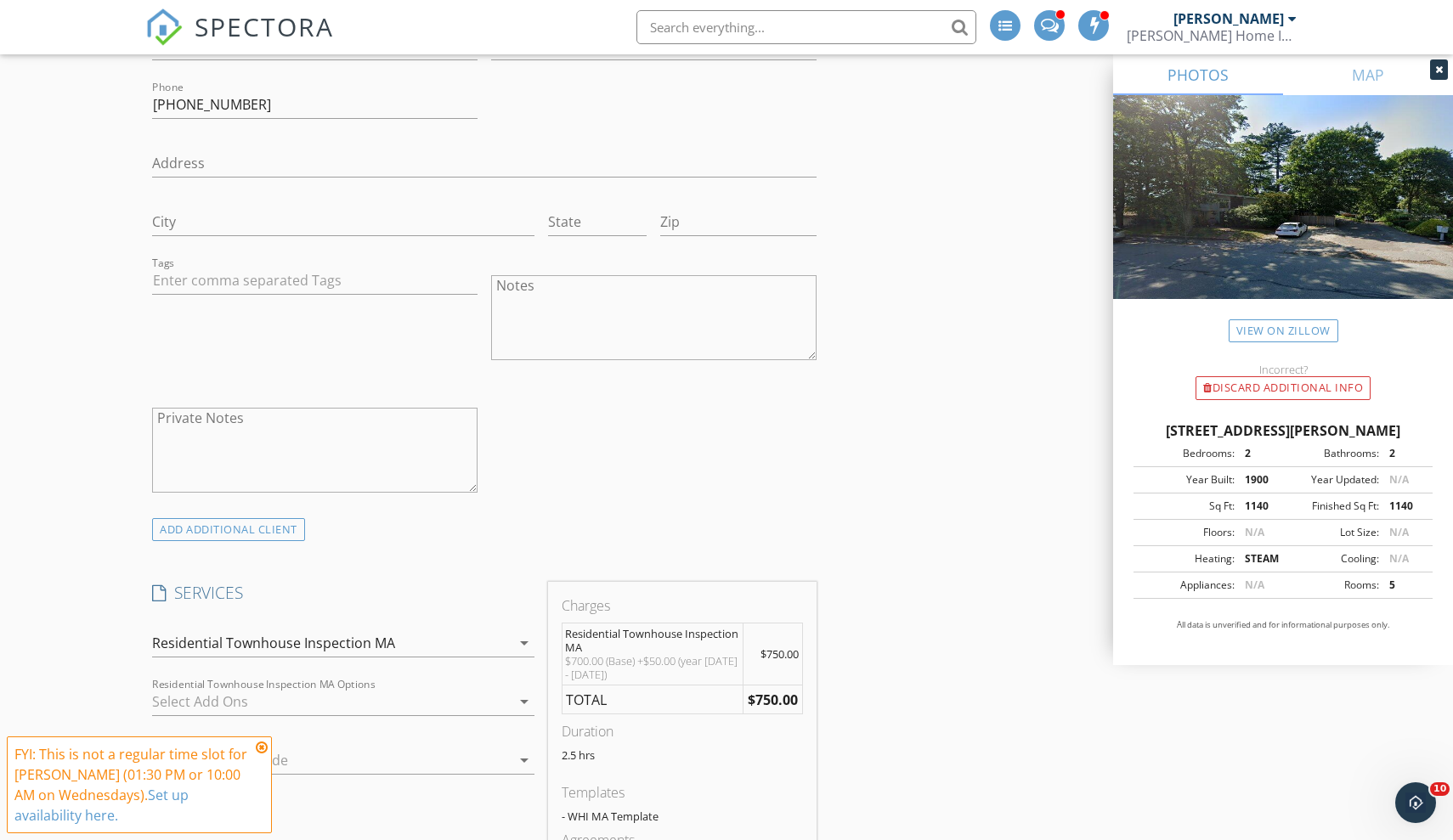
scroll to position [1044, 0]
click at [347, 706] on div at bounding box center [332, 700] width 359 height 27
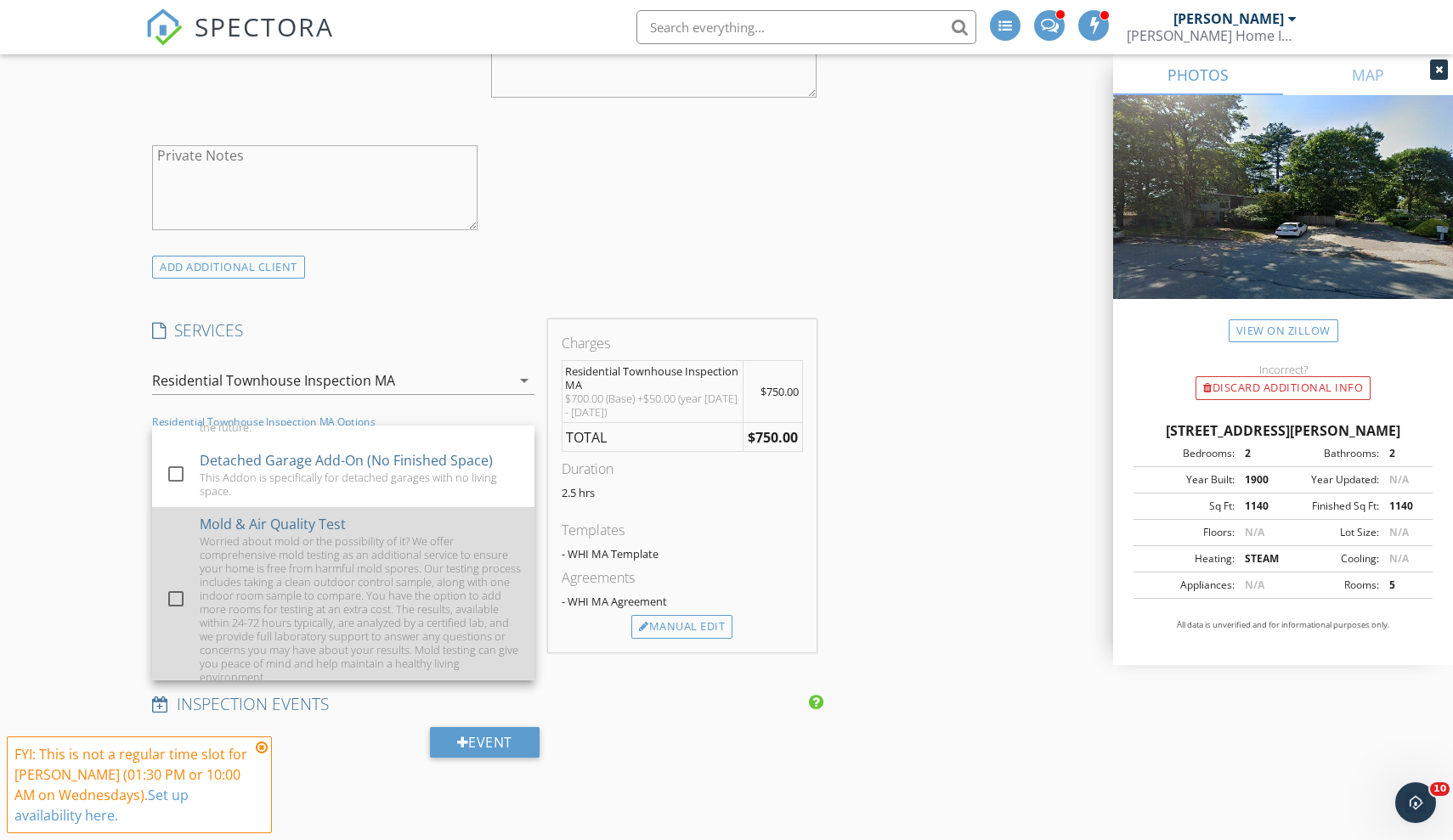
scroll to position [558, 0]
click at [177, 585] on div at bounding box center [175, 599] width 29 height 29
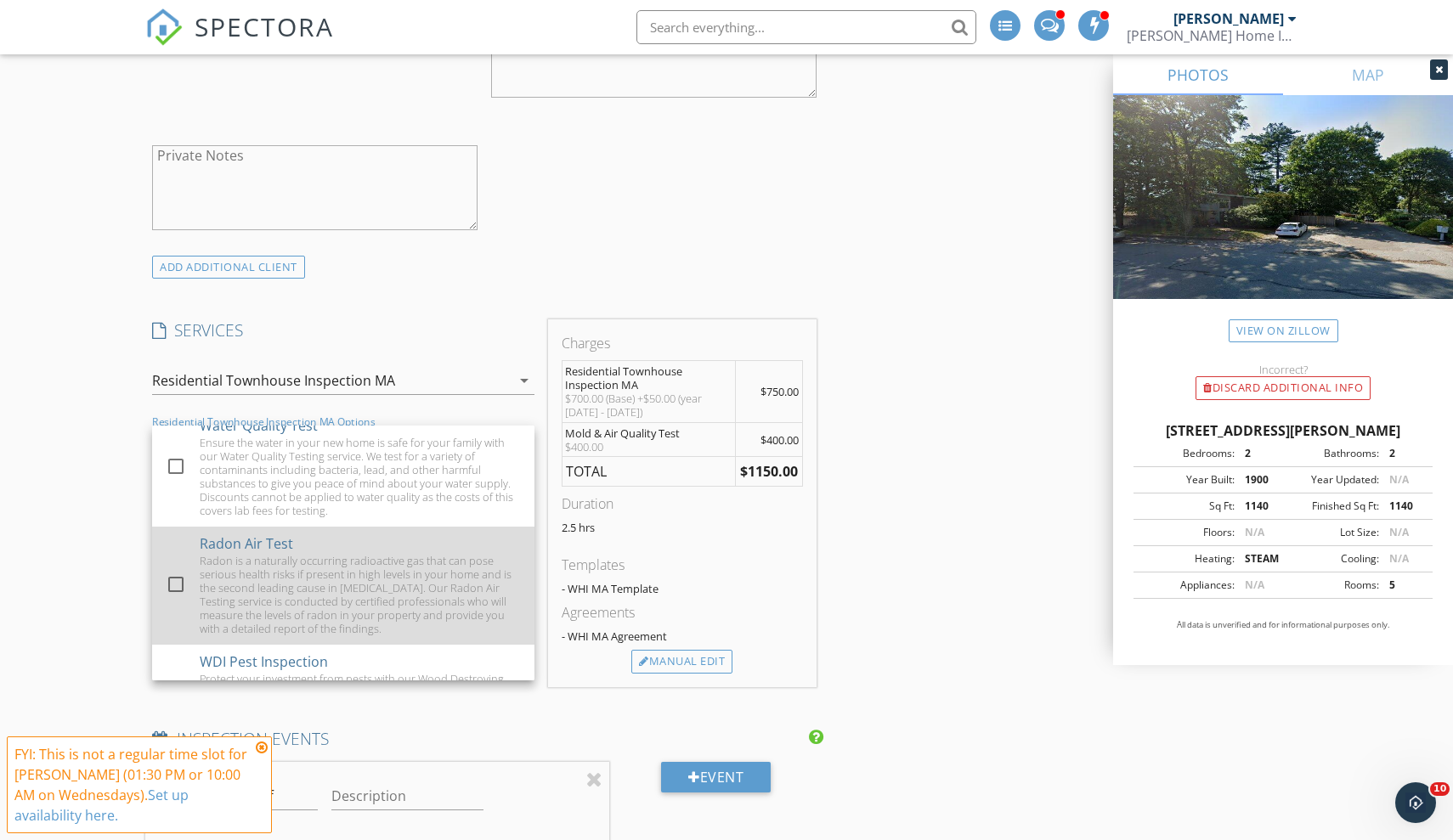
scroll to position [16, 0]
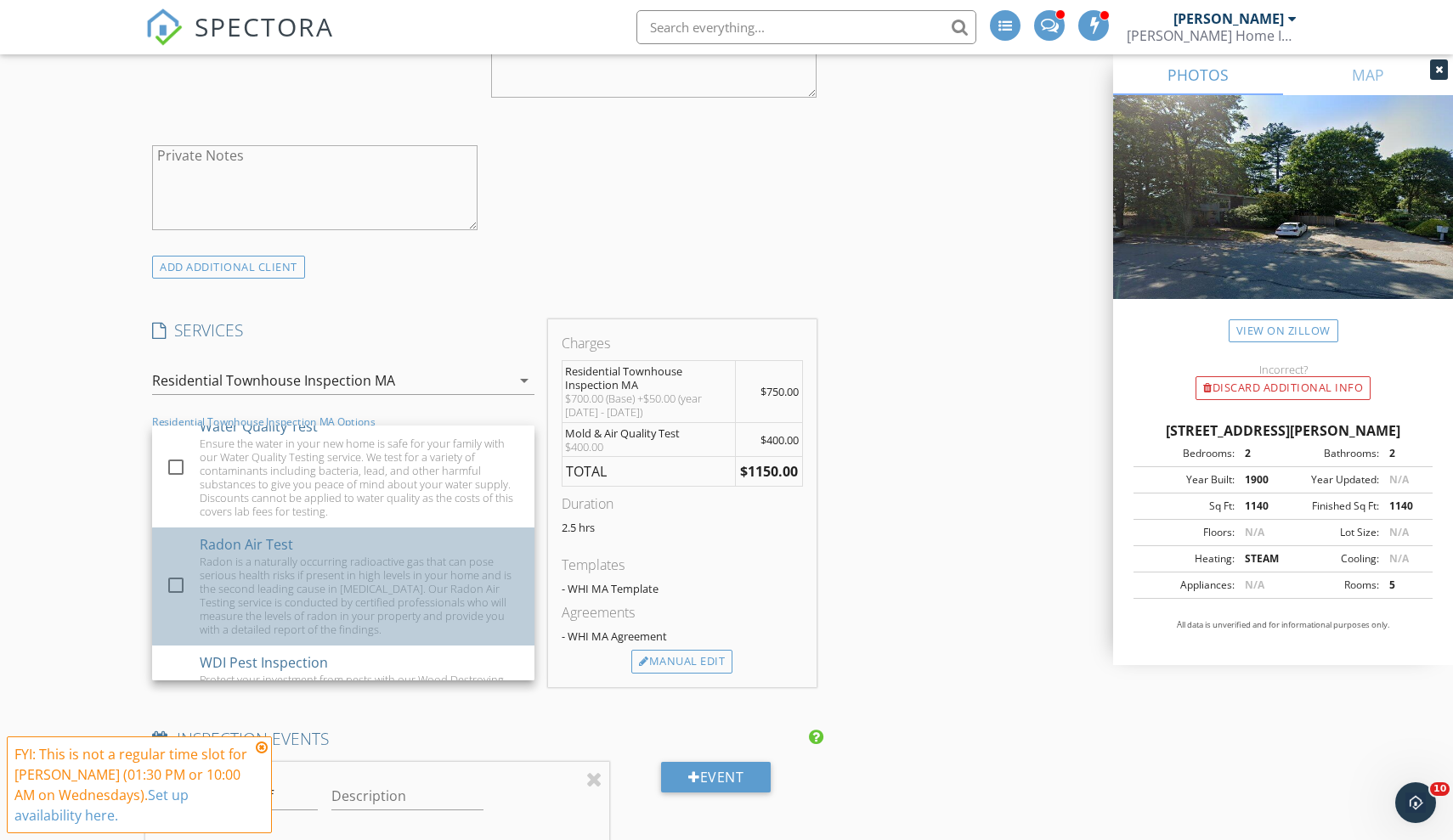
click at [280, 559] on div "Radon is a naturally occurring radioactive gas that can pose serious health ris…" at bounding box center [360, 595] width 321 height 81
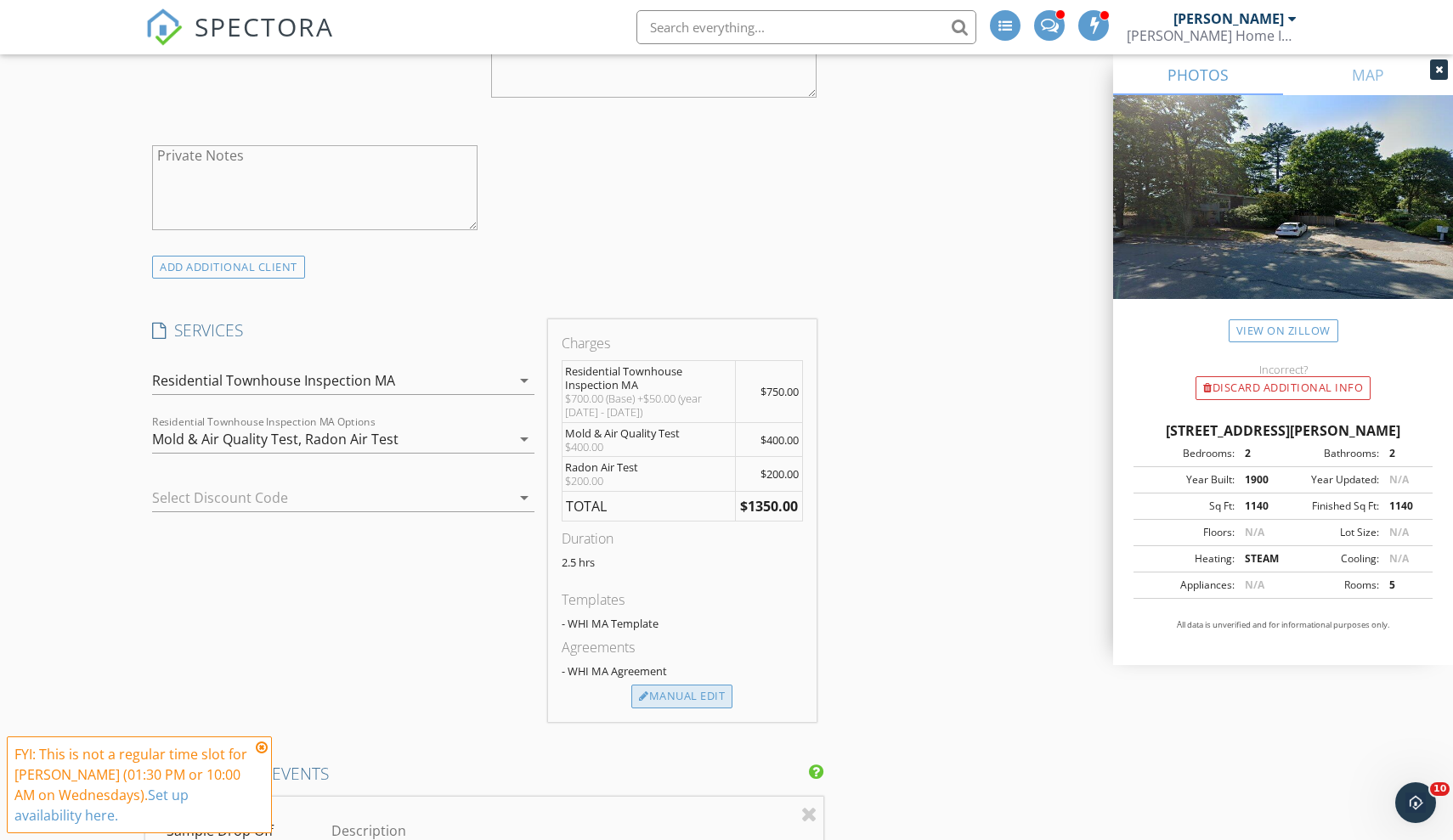
click at [680, 688] on div "Manual Edit" at bounding box center [682, 695] width 101 height 23
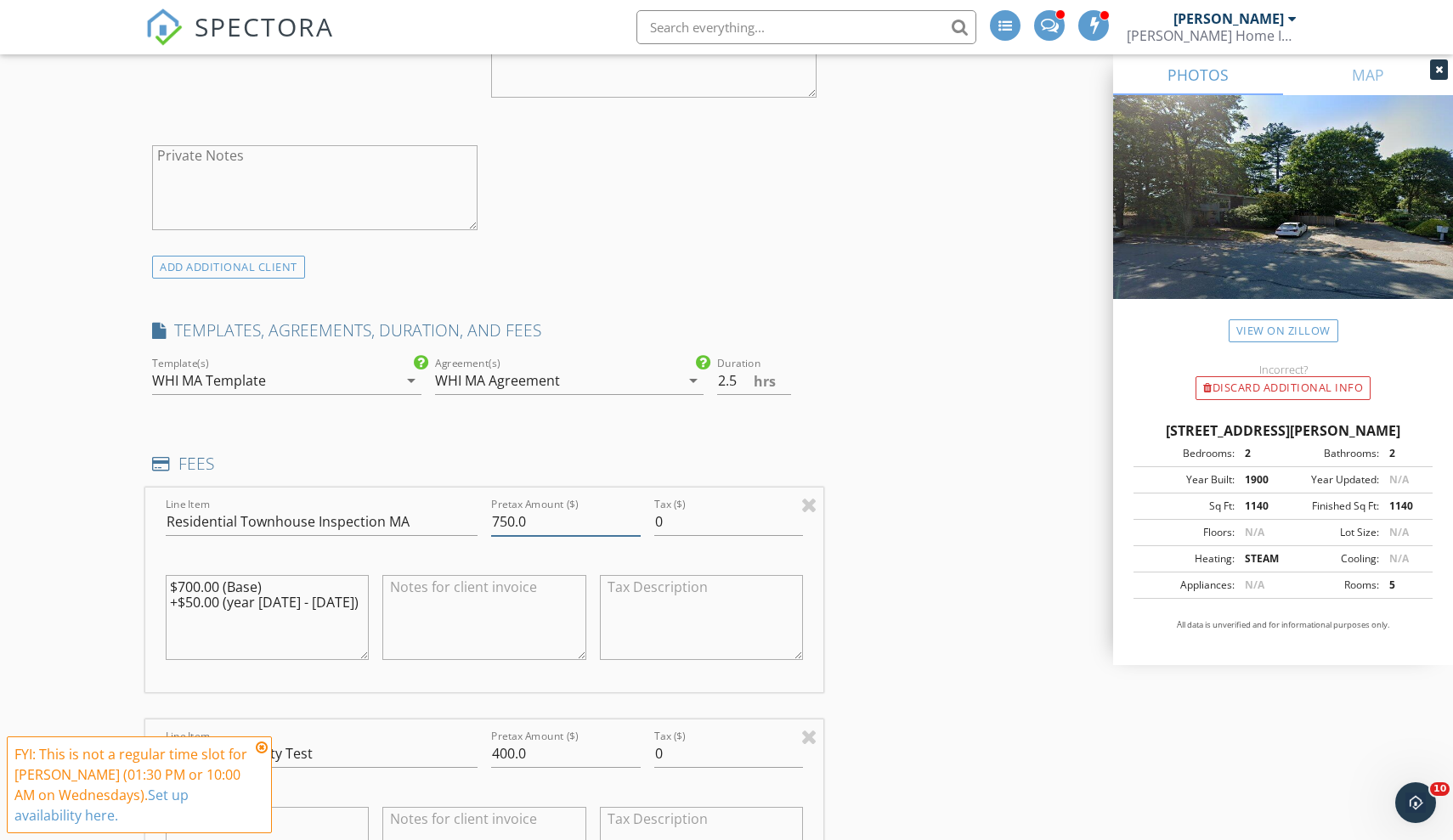
click at [515, 515] on input "750.0" at bounding box center [566, 521] width 150 height 28
type input "725.0"
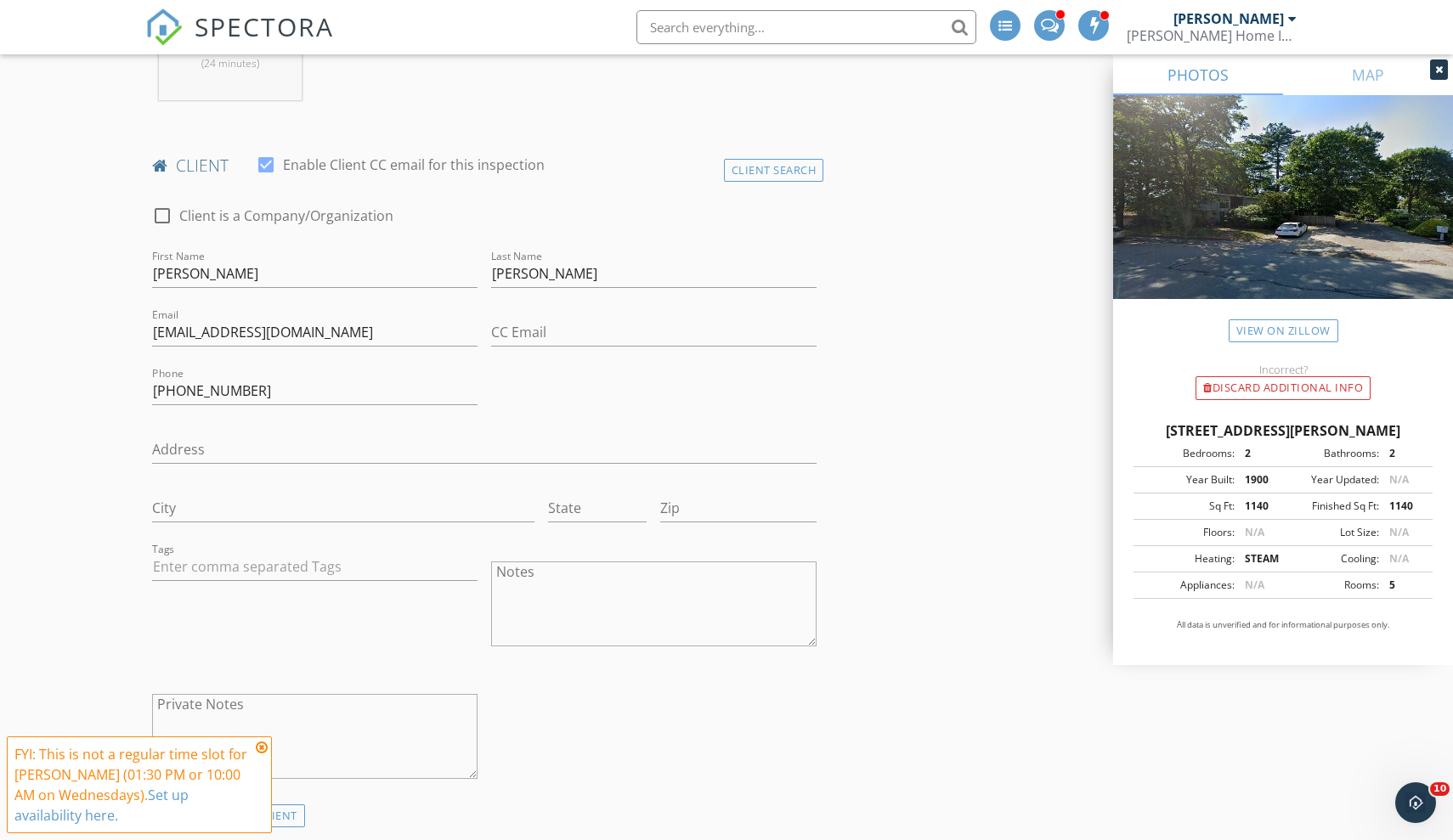
scroll to position [719, 0]
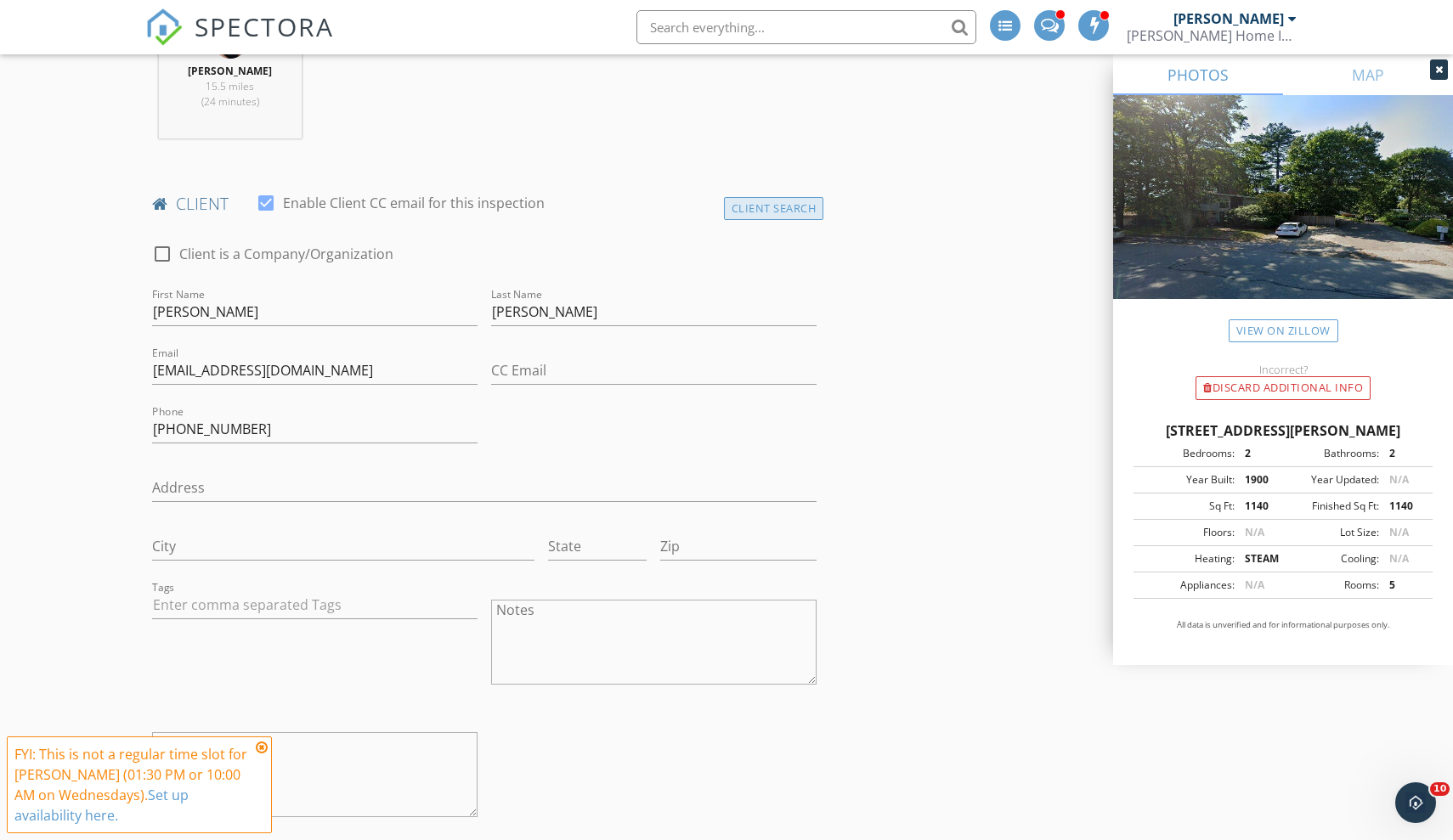
click at [769, 208] on div "Client Search" at bounding box center [775, 209] width 101 height 23
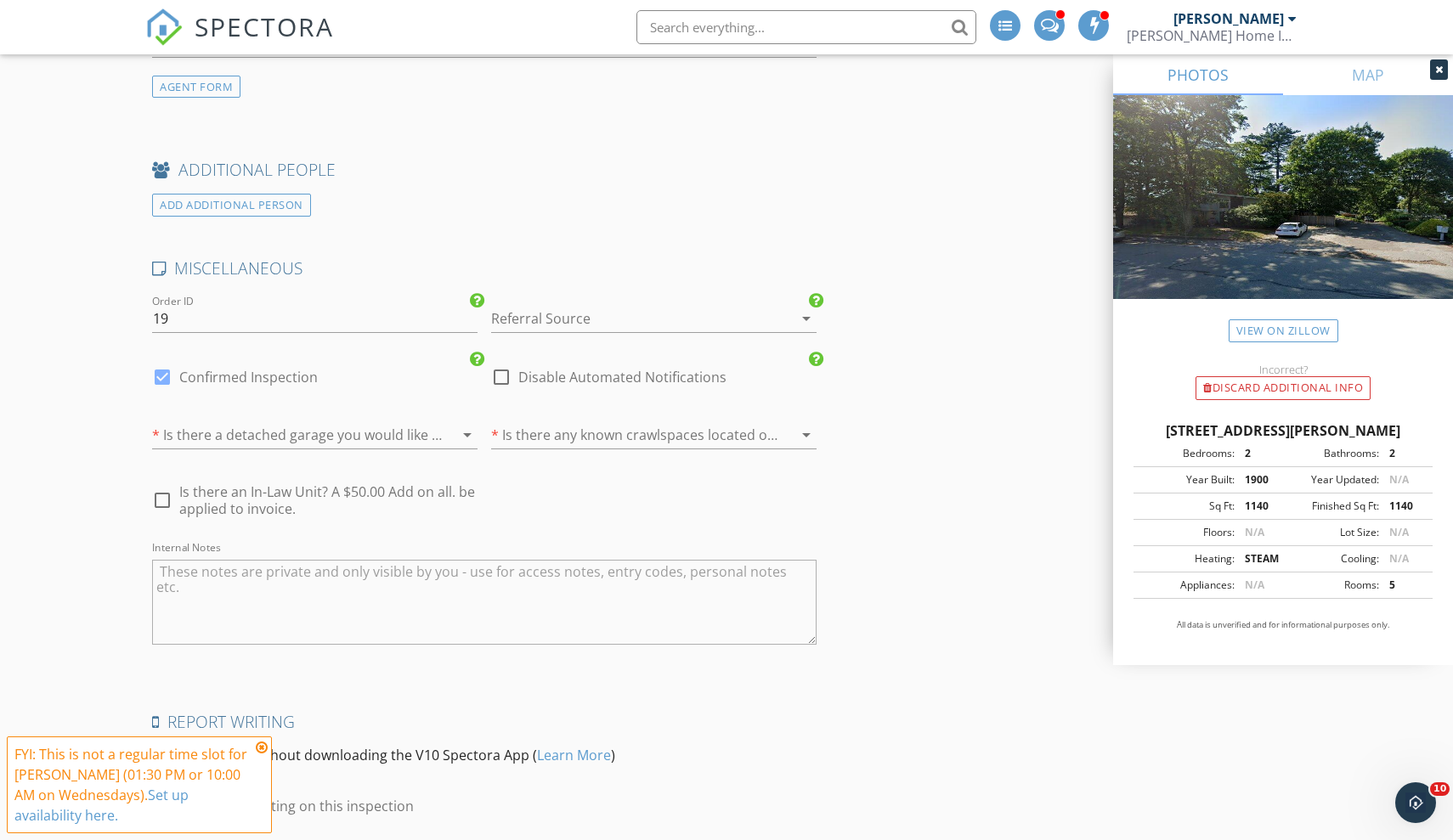
scroll to position [3159, 0]
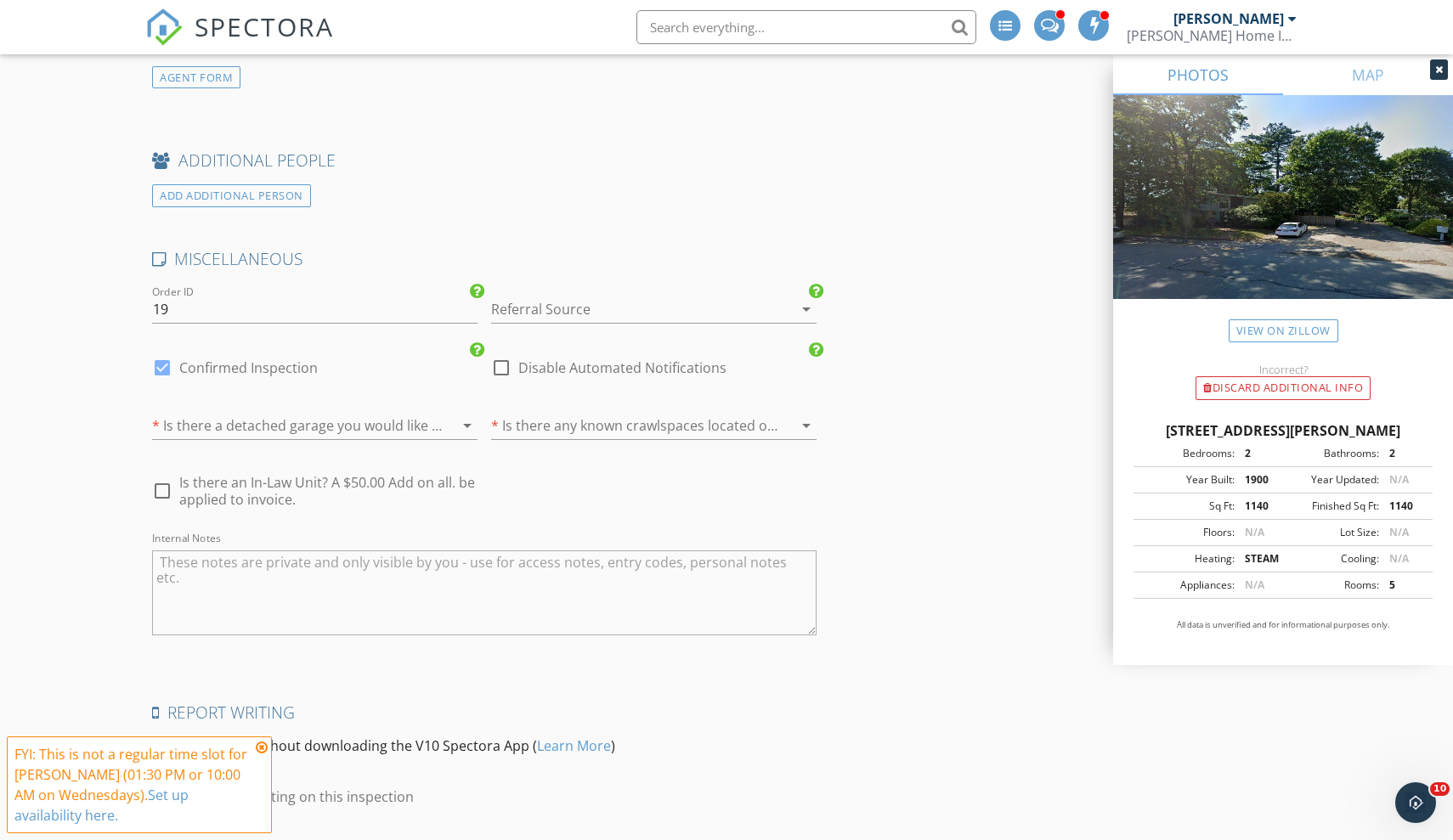
click at [163, 361] on div at bounding box center [162, 367] width 29 height 29
checkbox input "false"
checkbox input "true"
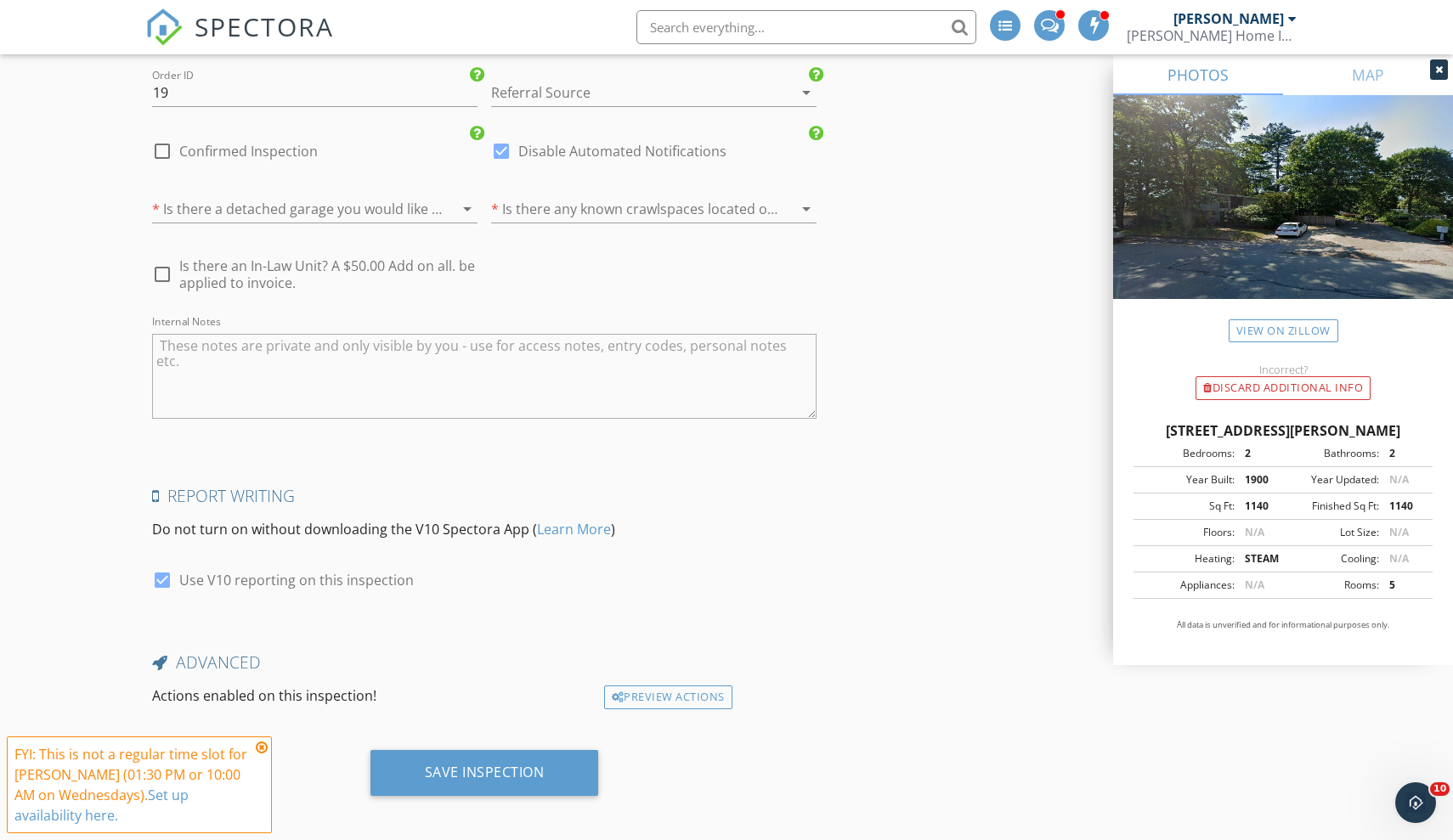
scroll to position [3375, 0]
click at [494, 765] on div "Save Inspection" at bounding box center [484, 773] width 120 height 17
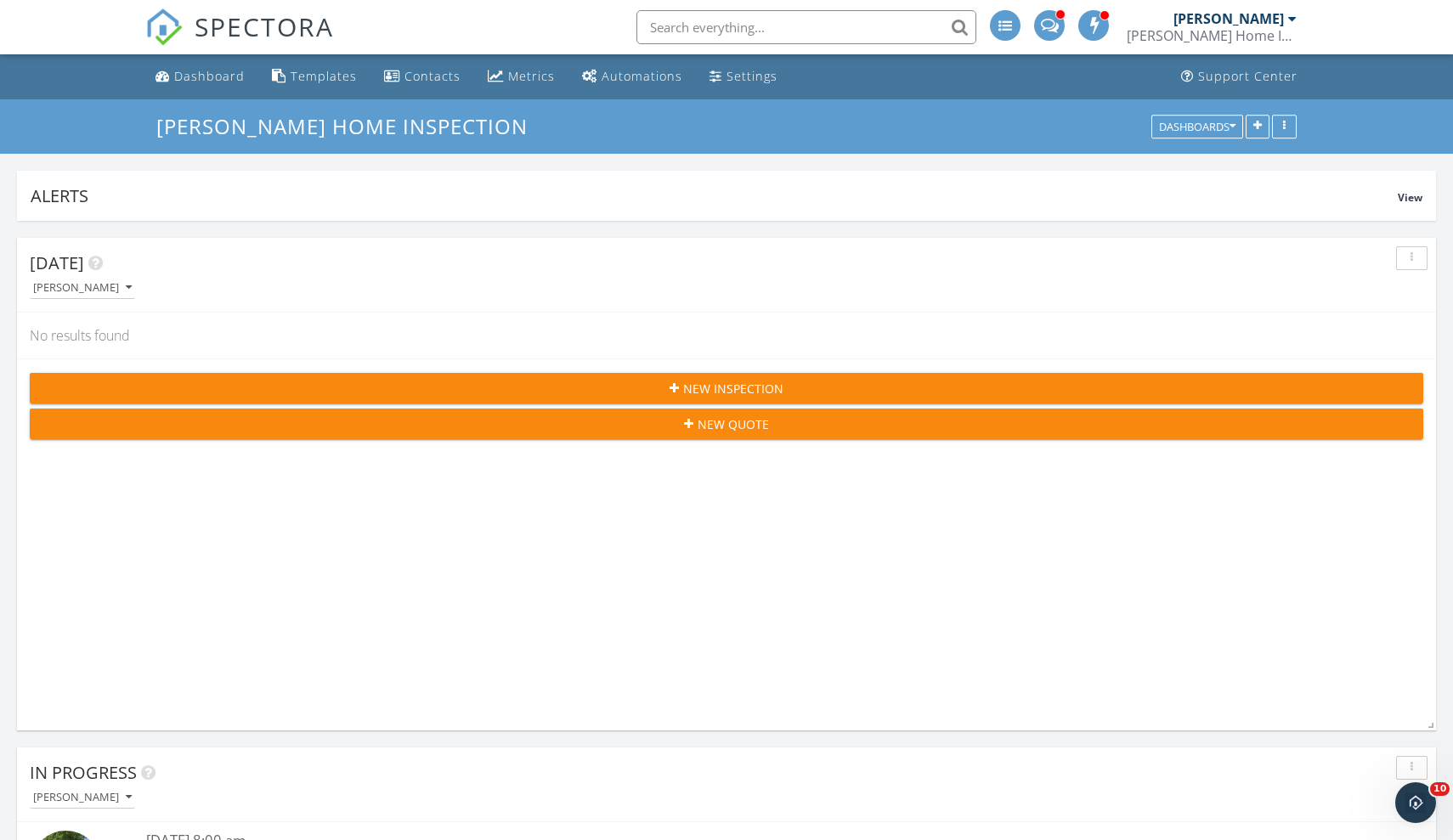
scroll to position [408, 342]
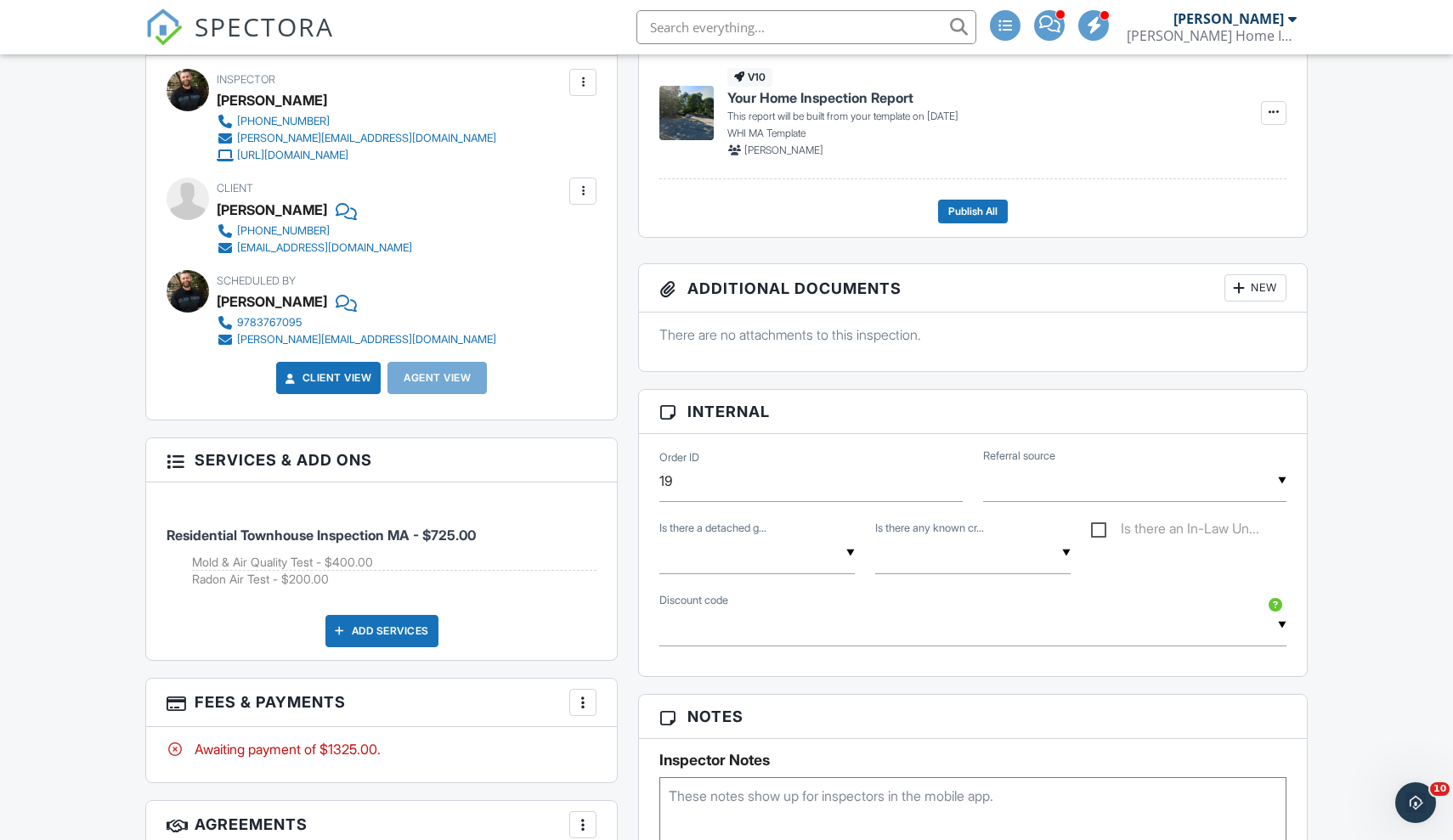
click at [587, 191] on div at bounding box center [583, 191] width 17 height 17
click at [562, 253] on li "Edit" at bounding box center [543, 242] width 87 height 42
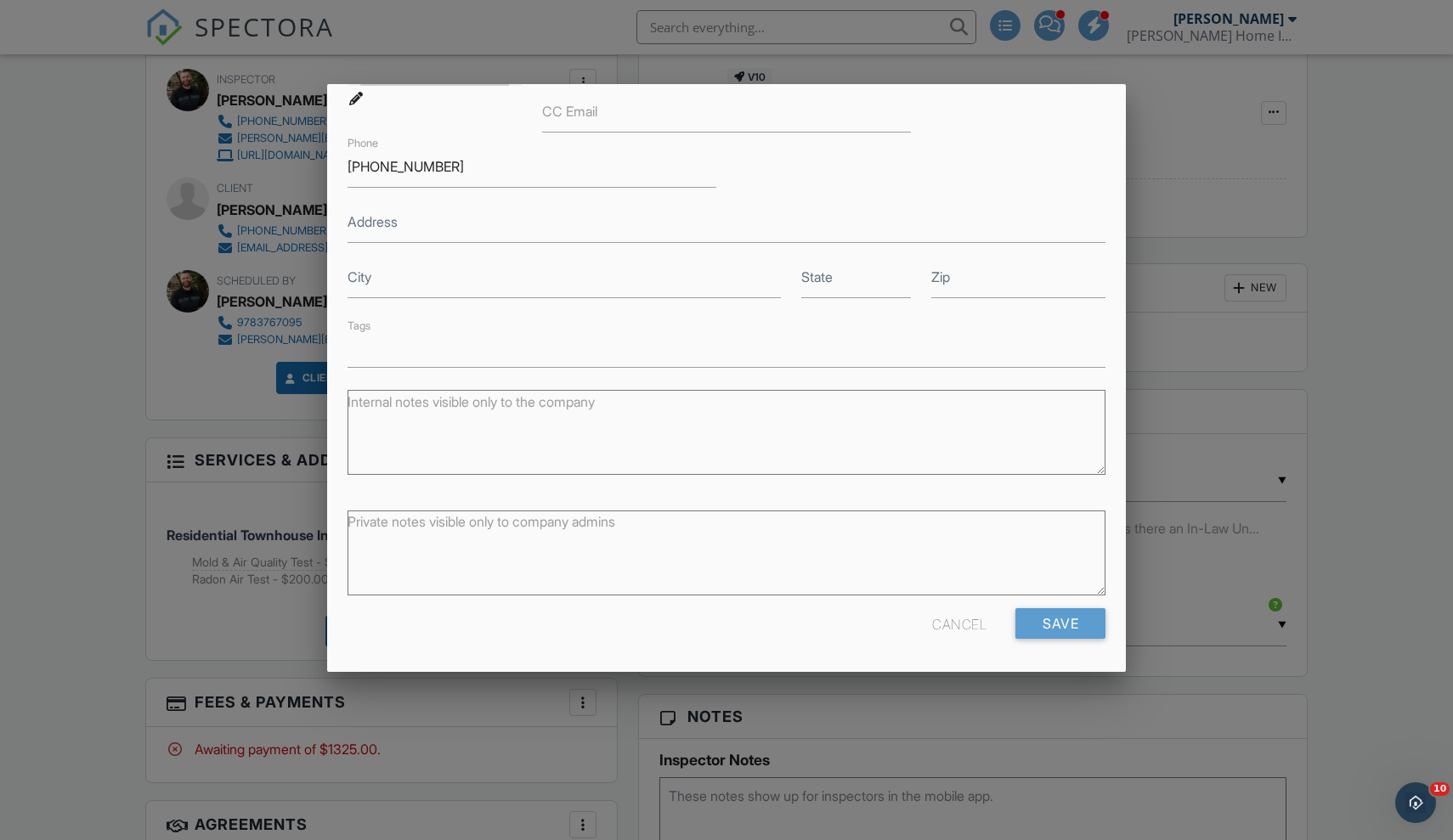
scroll to position [257, 0]
click at [978, 636] on div "Cancel" at bounding box center [959, 624] width 55 height 30
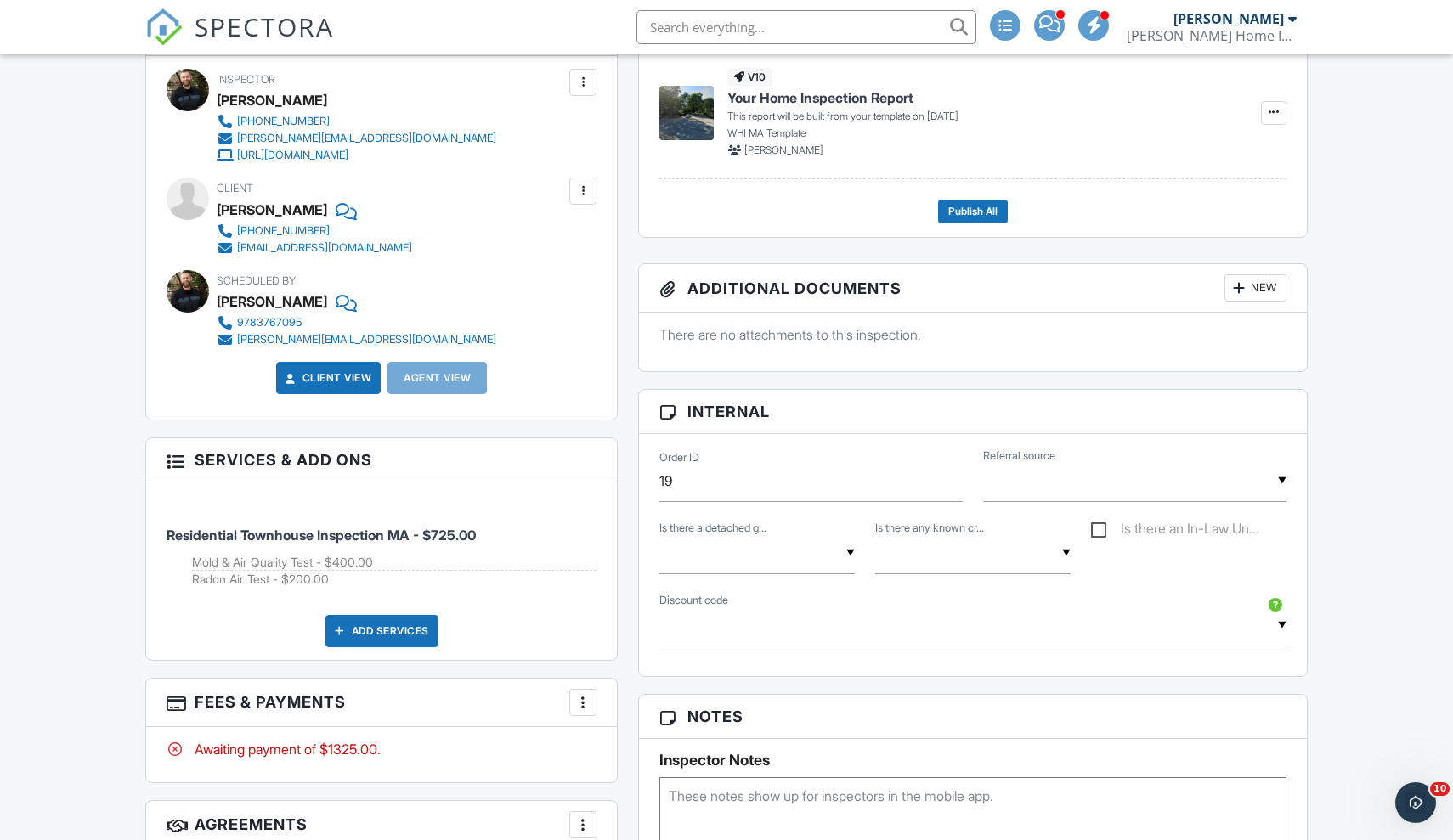
click at [574, 184] on div at bounding box center [582, 191] width 27 height 27
click at [559, 307] on ul "Edit Remove" at bounding box center [543, 264] width 107 height 106
click at [564, 287] on div "Remove" at bounding box center [556, 286] width 46 height 21
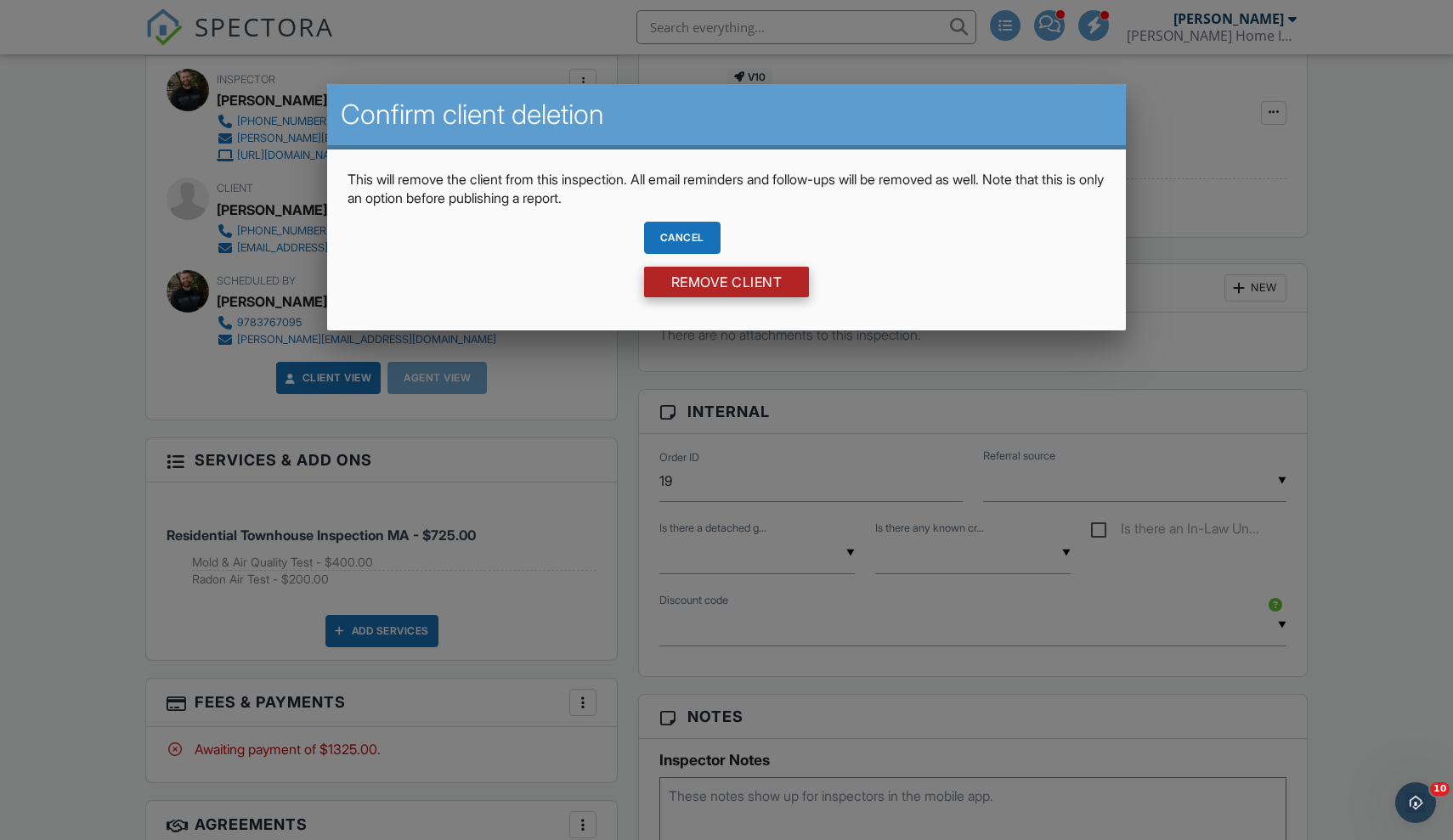
click at [703, 279] on input "Remove Client" at bounding box center [726, 281] width 165 height 30
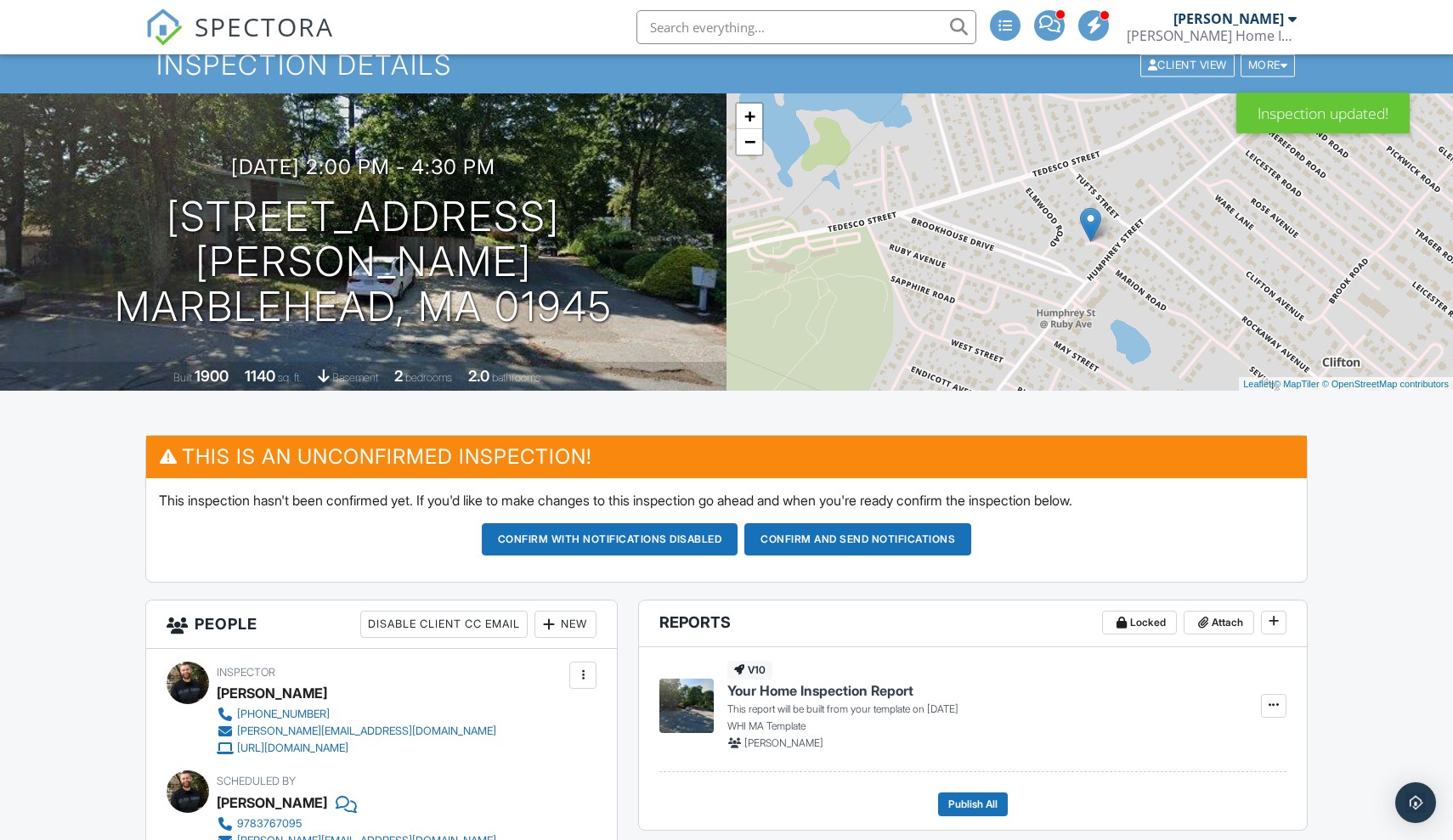
click at [581, 619] on div "New" at bounding box center [566, 624] width 62 height 27
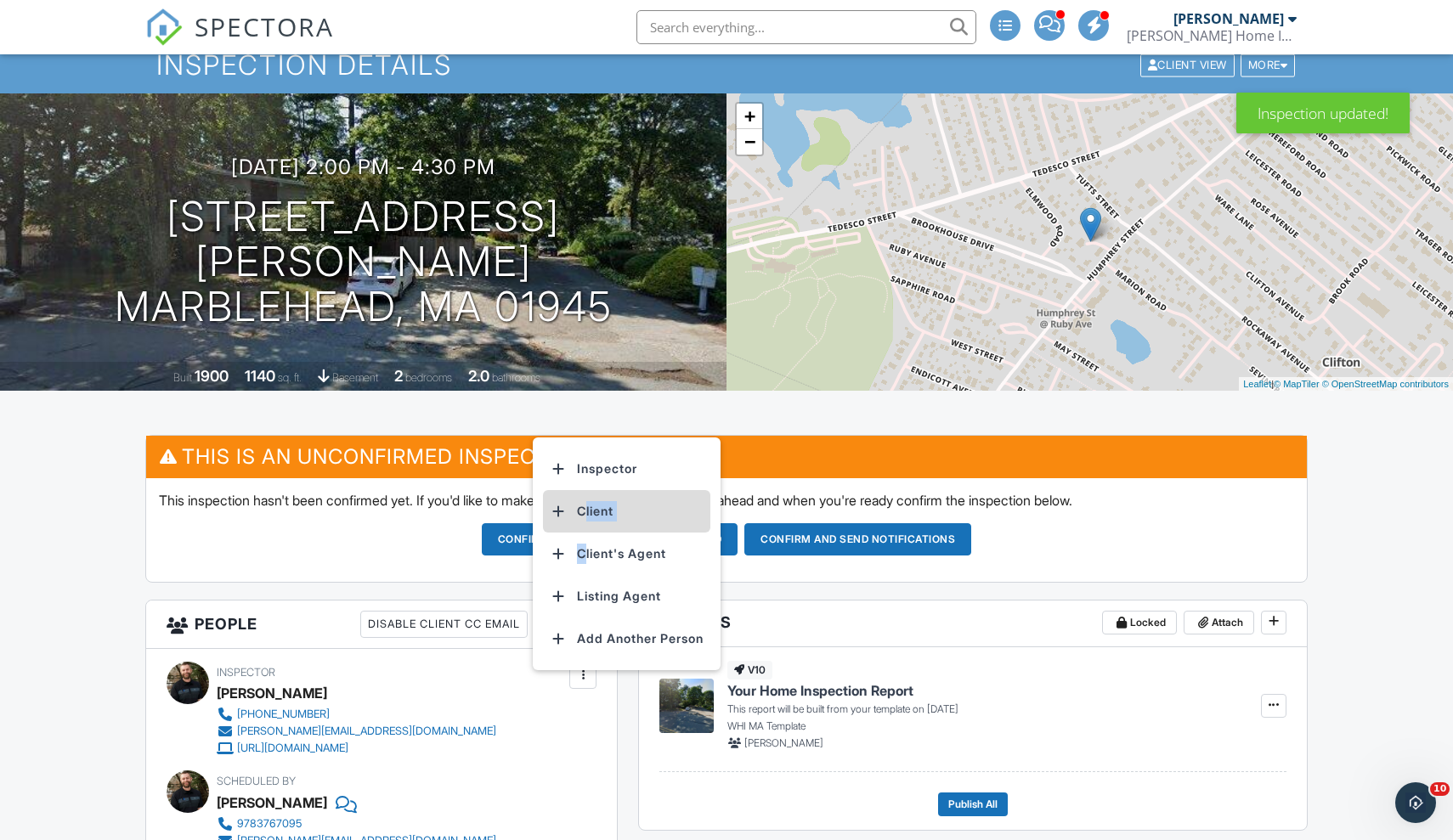
drag, startPoint x: 590, startPoint y: 533, endPoint x: 619, endPoint y: 499, distance: 44.7
click at [619, 499] on ul "Inspector Client Client's Agent Listing Agent Add Another Person" at bounding box center [626, 553] width 188 height 233
click at [605, 512] on li "Client" at bounding box center [626, 511] width 167 height 42
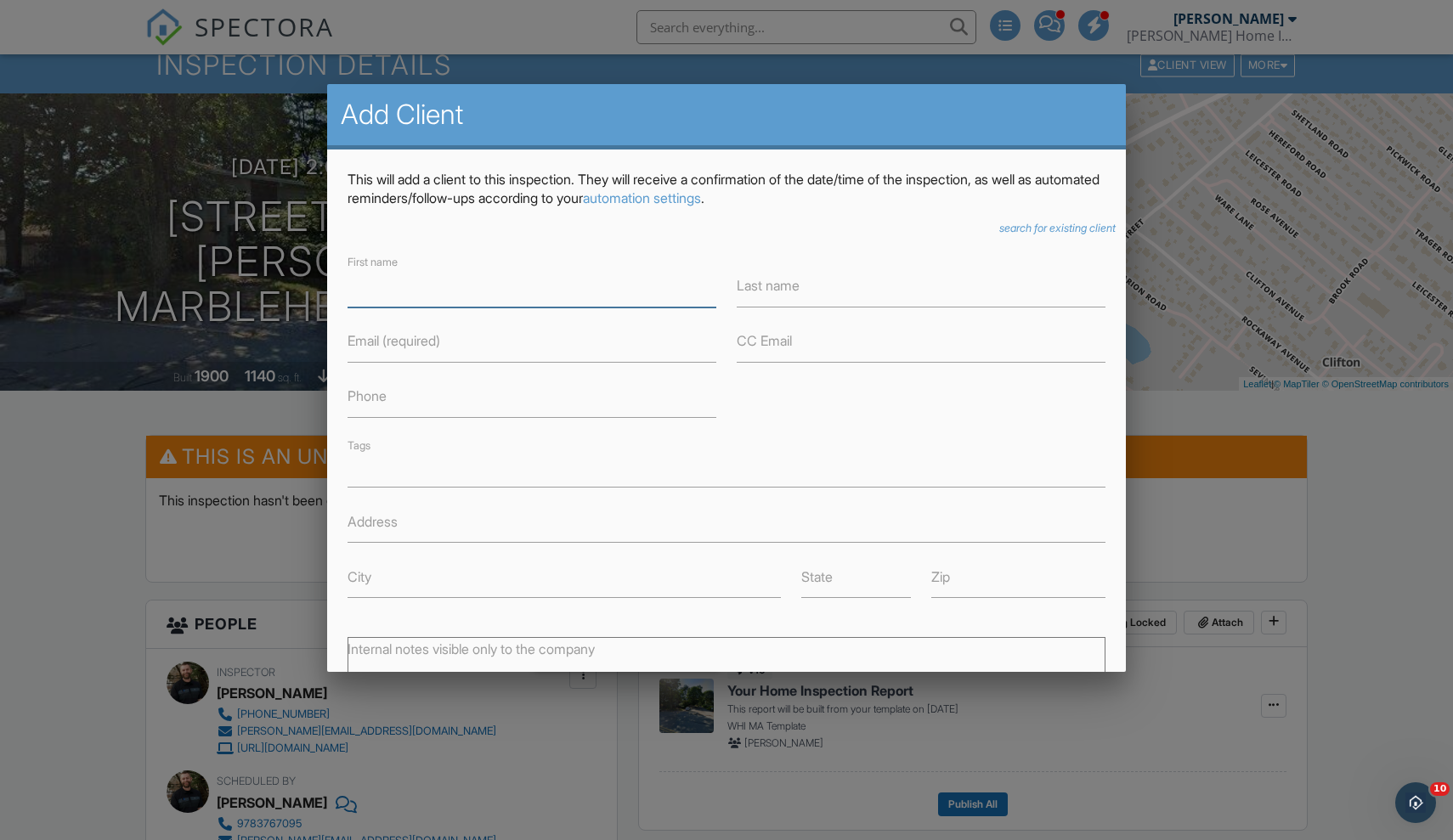
type input "t"
type input "Tim"
type input "[PERSON_NAME]"
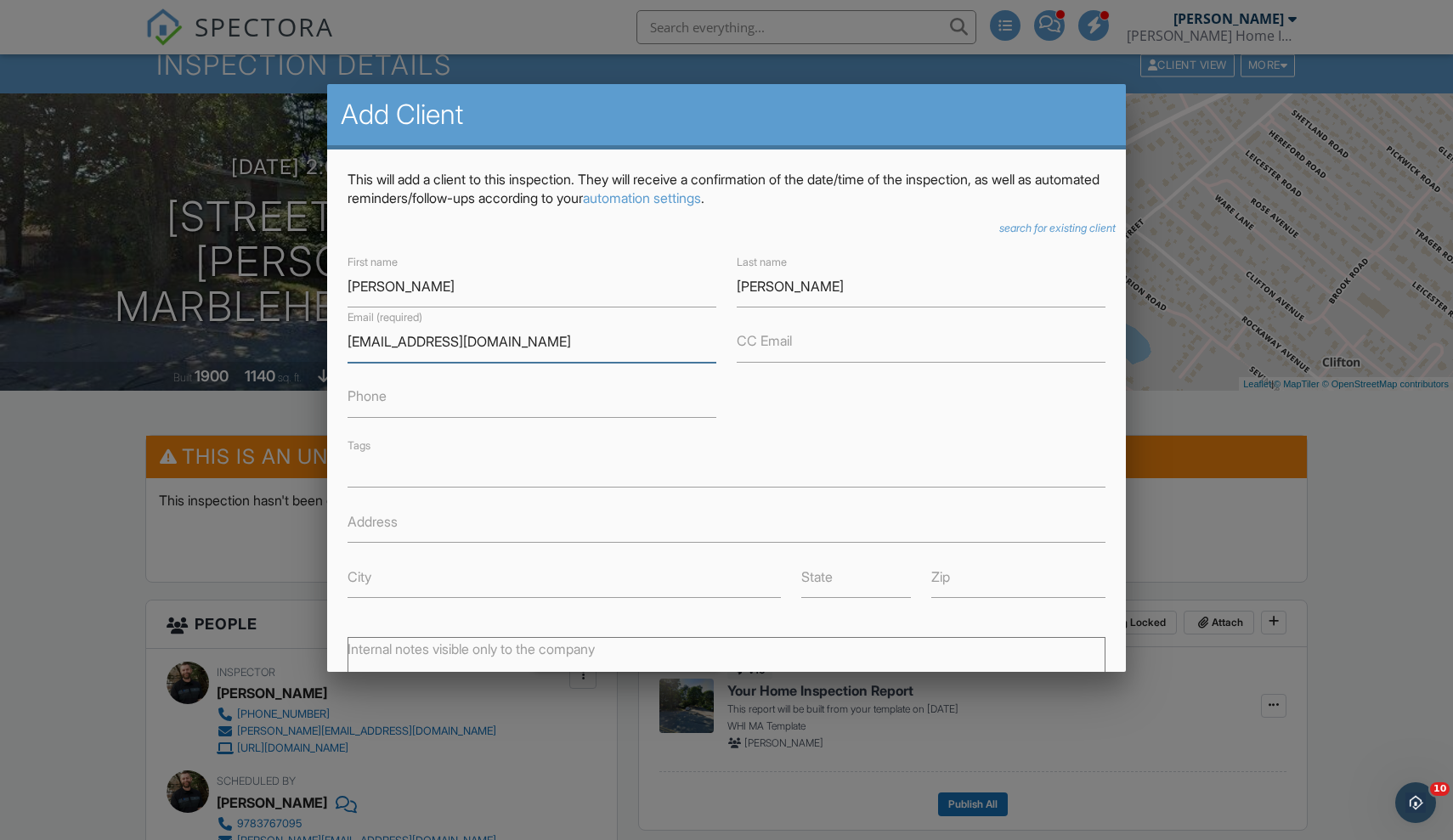
type input "Tcs129@gmail.com"
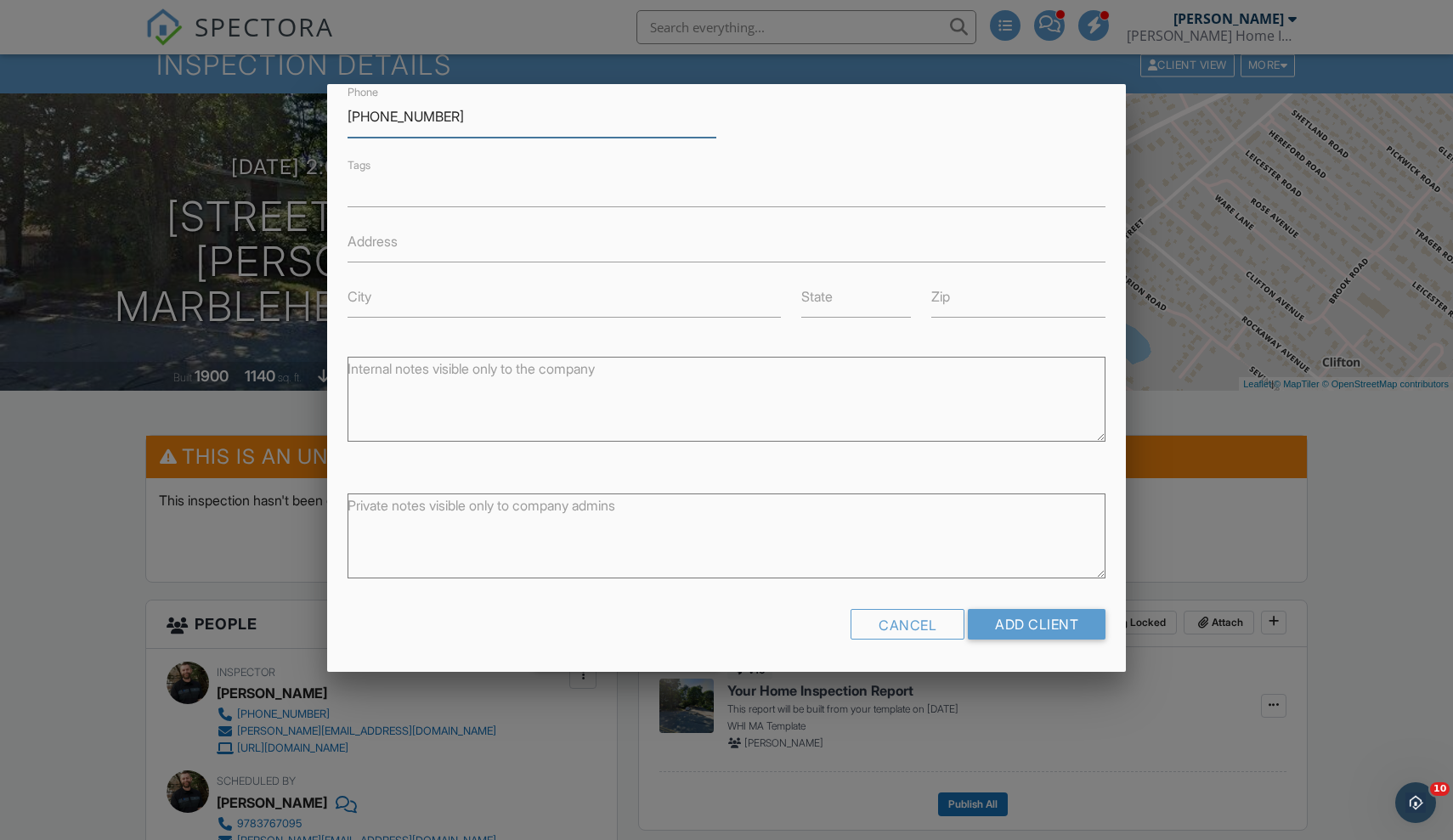
scroll to position [280, 0]
type input "781-799-9364"
click at [1064, 635] on input "Add Client" at bounding box center [1036, 624] width 138 height 30
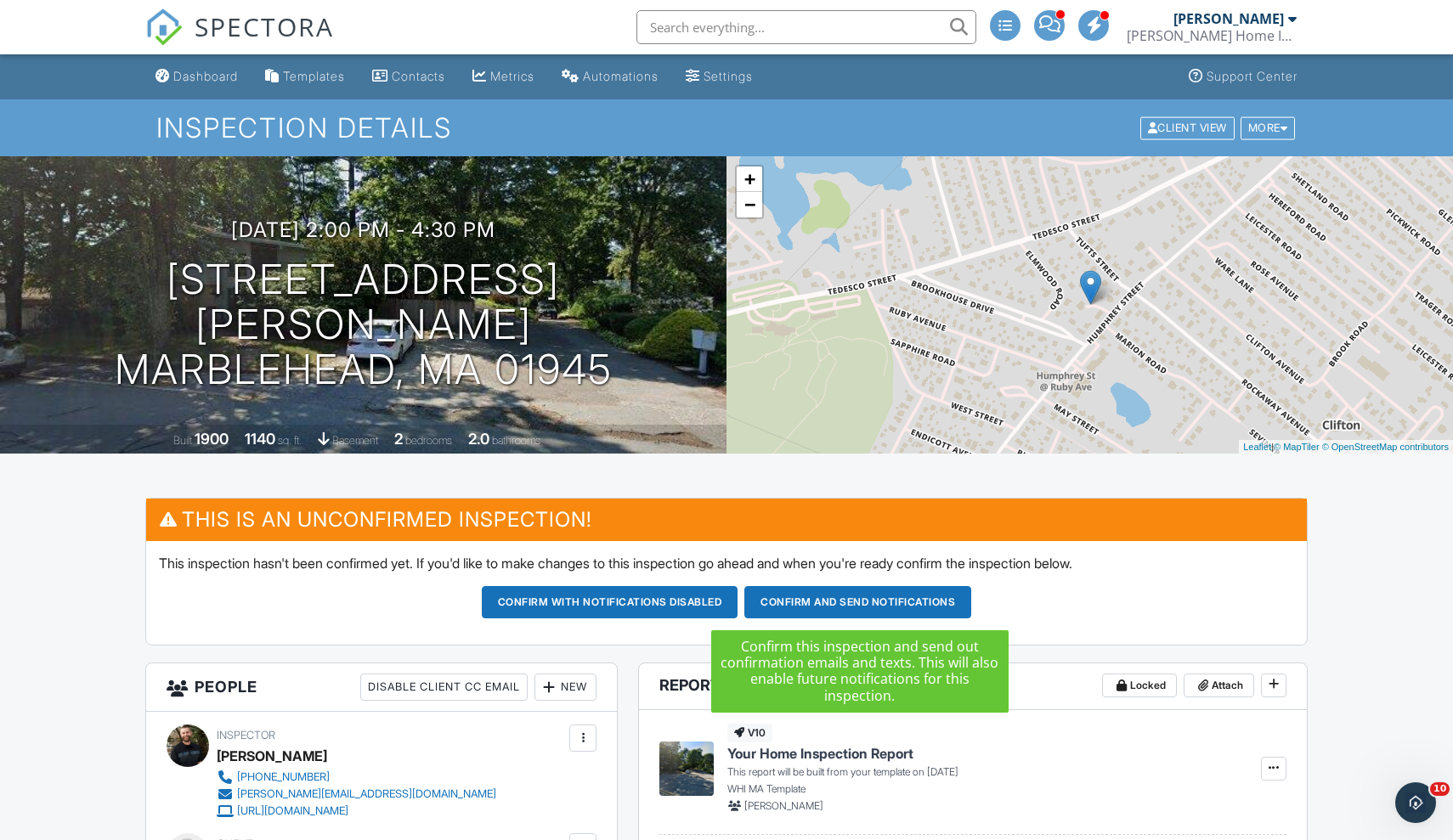
click at [838, 600] on button "Confirm and send notifications" at bounding box center [858, 602] width 227 height 32
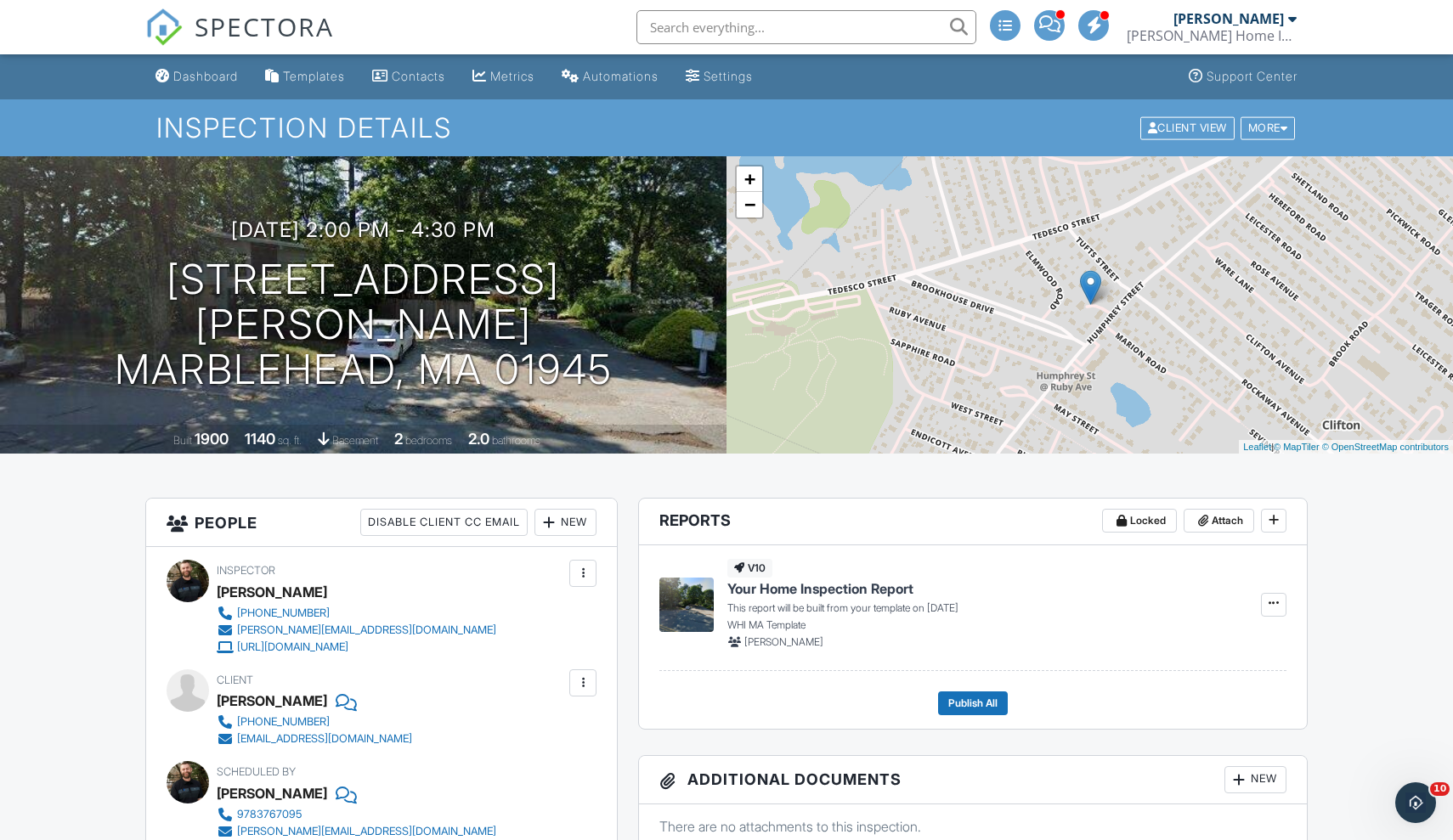
click at [548, 514] on div at bounding box center [549, 522] width 17 height 17
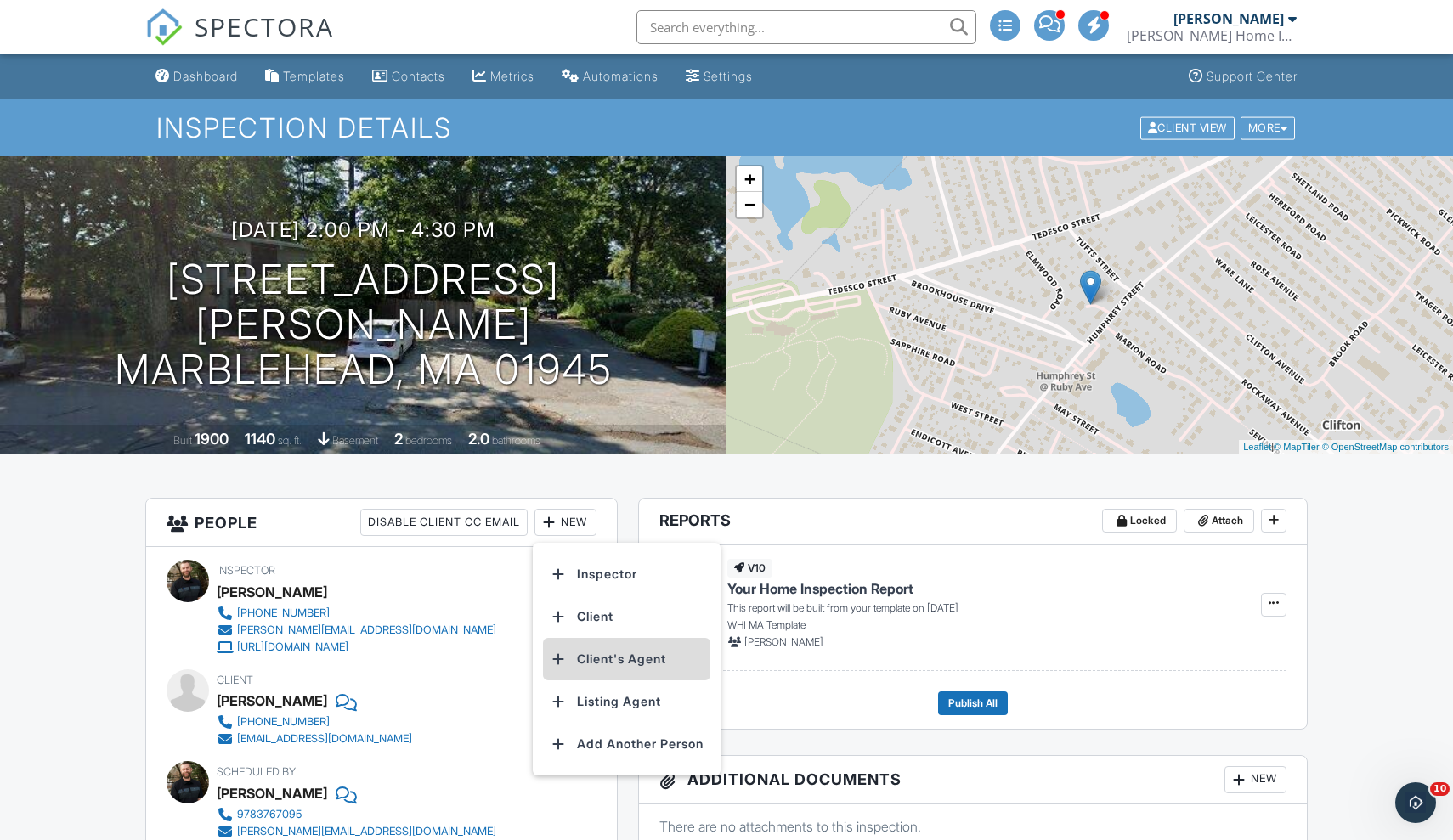
click at [626, 663] on li "Client's Agent" at bounding box center [626, 658] width 167 height 42
